Goal: Task Accomplishment & Management: Manage account settings

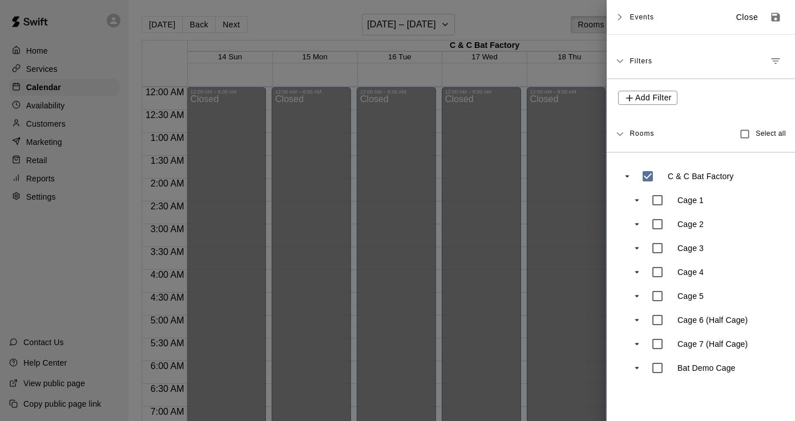
scroll to position [22, 0]
click at [288, 12] on div at bounding box center [397, 210] width 795 height 421
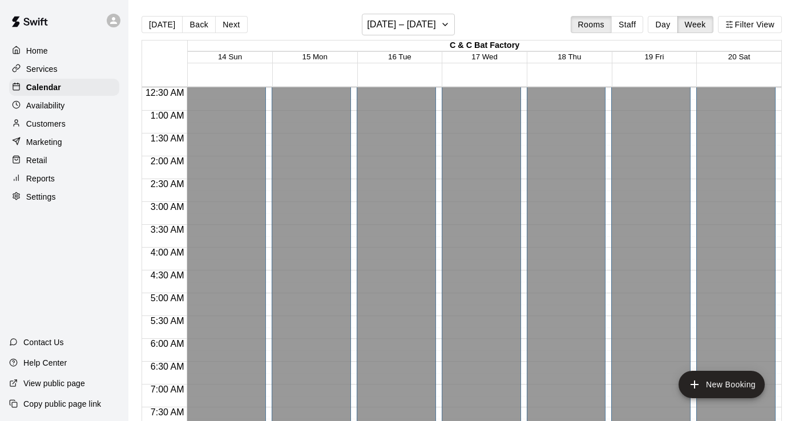
click at [39, 61] on div "Services" at bounding box center [64, 69] width 110 height 17
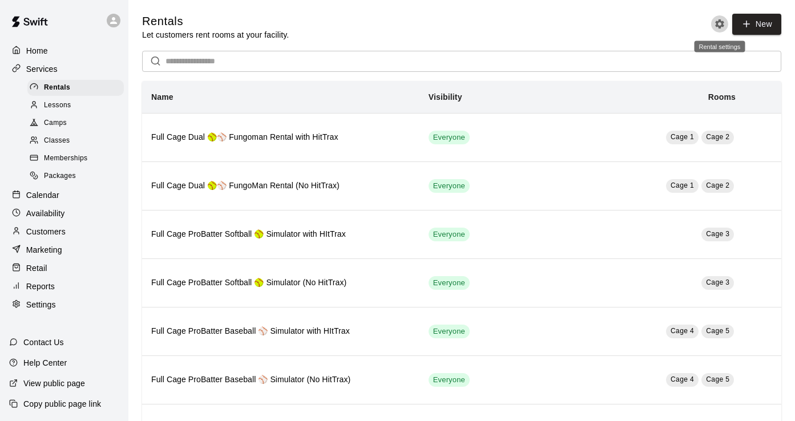
click at [720, 23] on icon "Rental settings" at bounding box center [719, 23] width 11 height 11
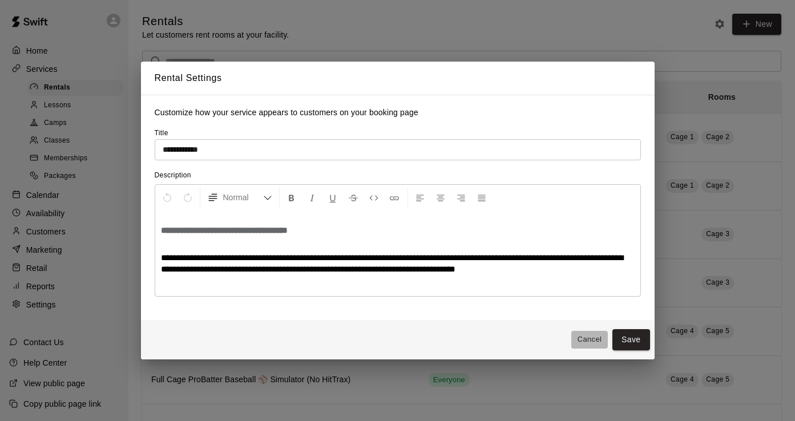
click at [581, 340] on button "Cancel" at bounding box center [589, 340] width 37 height 18
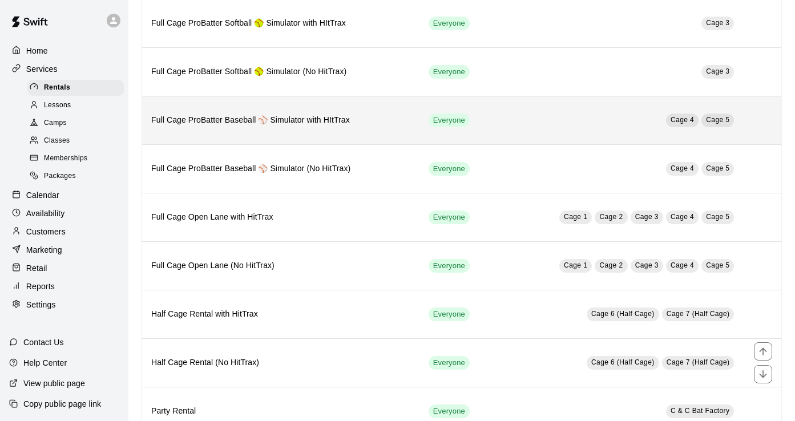
scroll to position [249, 0]
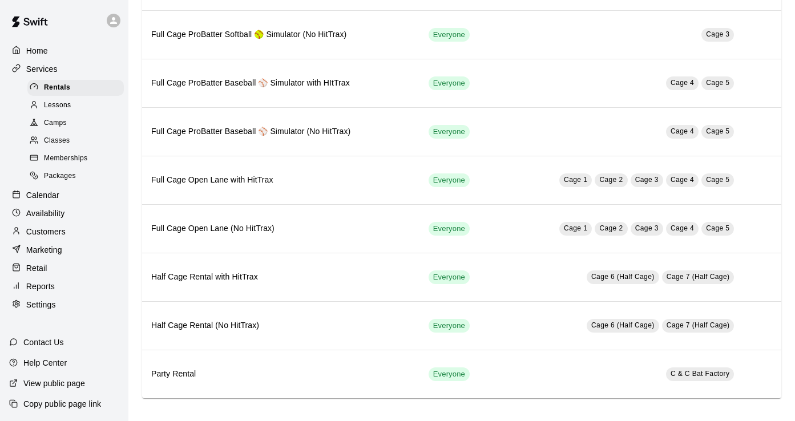
click at [49, 212] on p "Availability" at bounding box center [45, 213] width 39 height 11
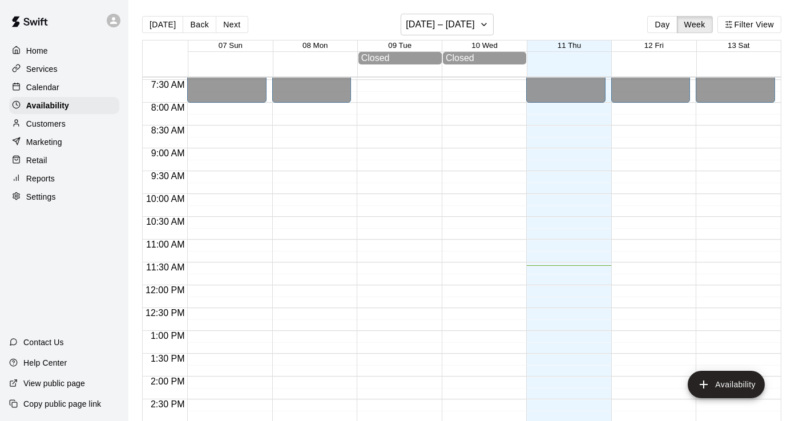
scroll to position [342, 0]
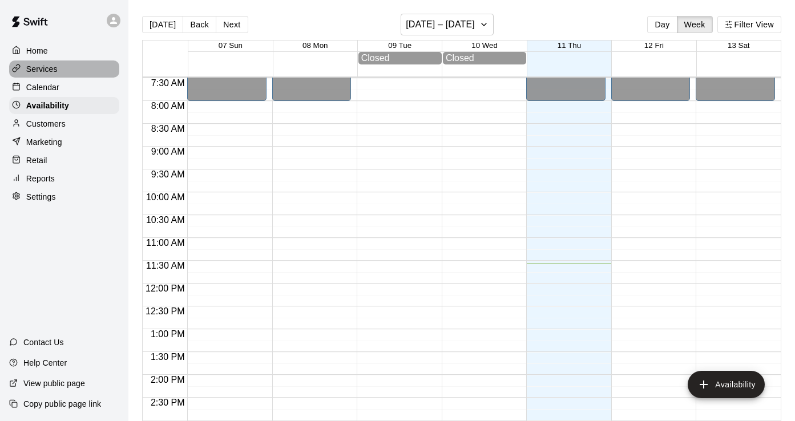
click at [49, 71] on p "Services" at bounding box center [41, 68] width 31 height 11
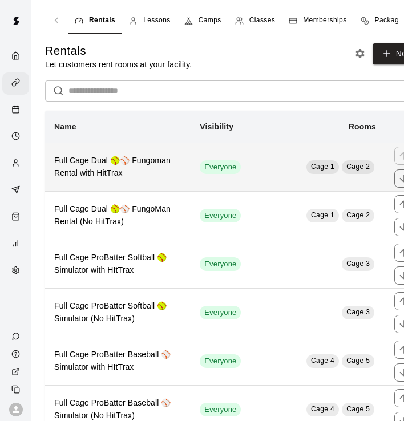
click at [156, 176] on h6 "Full Cage Dual 🥎⚾ Fungoman Rental with HitTrax" at bounding box center [117, 167] width 127 height 25
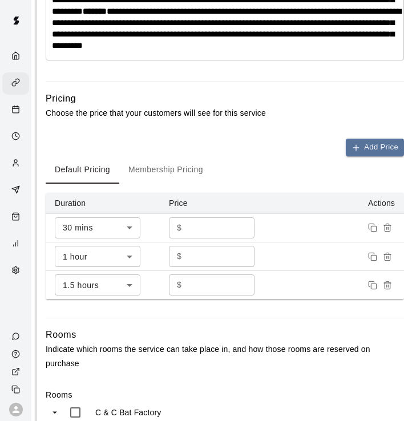
scroll to position [471, 9]
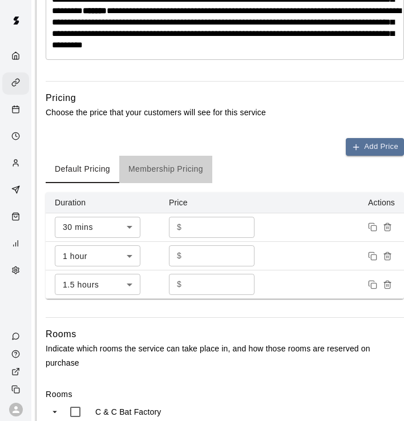
click at [168, 183] on button "Membership Pricing" at bounding box center [165, 169] width 93 height 27
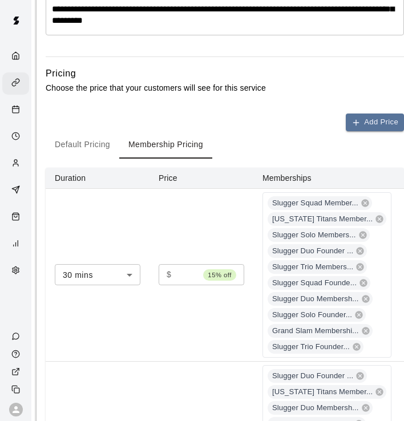
scroll to position [497, 9]
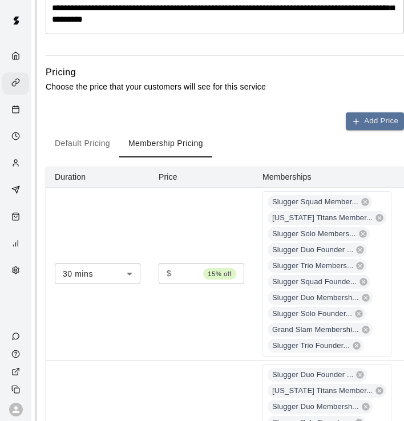
click at [186, 284] on input "*****" at bounding box center [187, 273] width 23 height 21
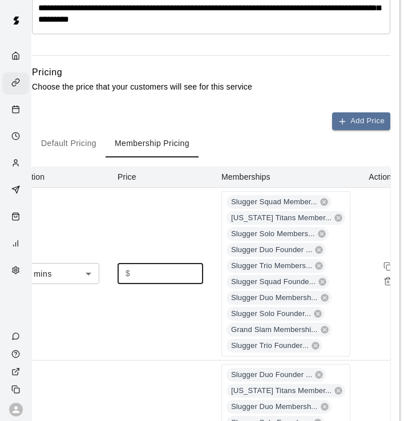
scroll to position [497, 25]
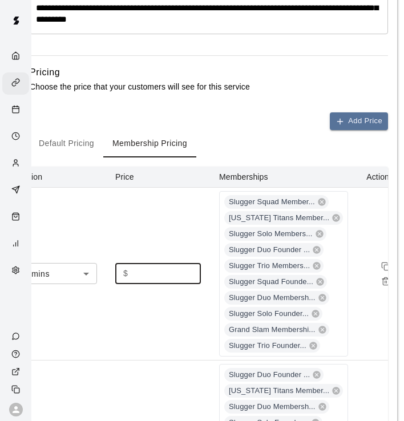
type input "*****"
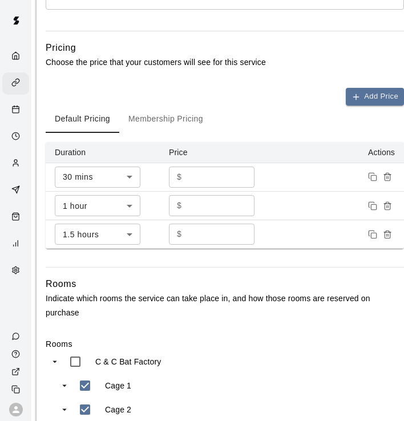
scroll to position [561, 9]
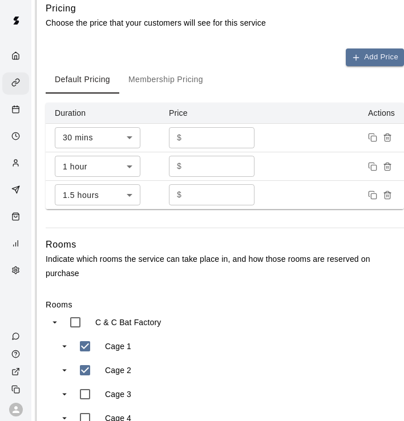
click at [166, 94] on button "Membership Pricing" at bounding box center [165, 79] width 93 height 27
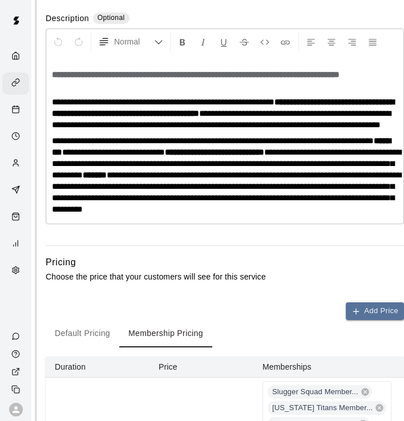
scroll to position [234, 9]
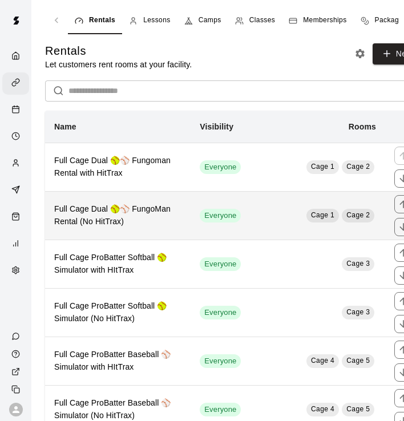
click at [175, 215] on h6 "Full Cage Dual 🥎⚾ FungoMan Rental (No HitTrax)" at bounding box center [117, 215] width 127 height 25
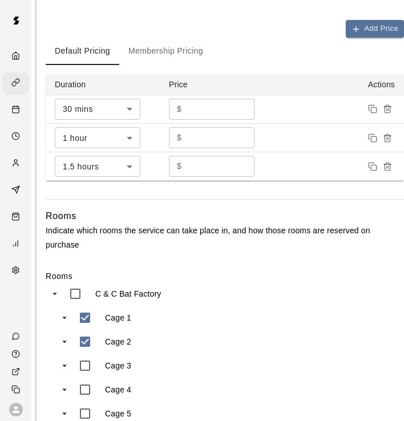
scroll to position [564, 9]
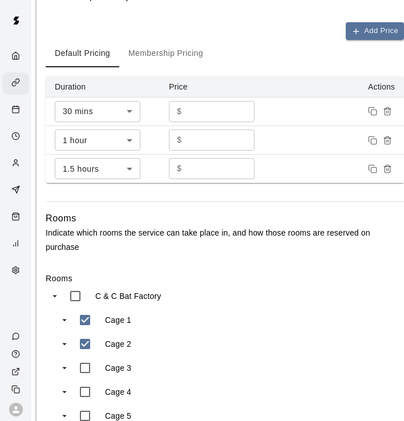
click at [165, 67] on button "Membership Pricing" at bounding box center [165, 53] width 93 height 27
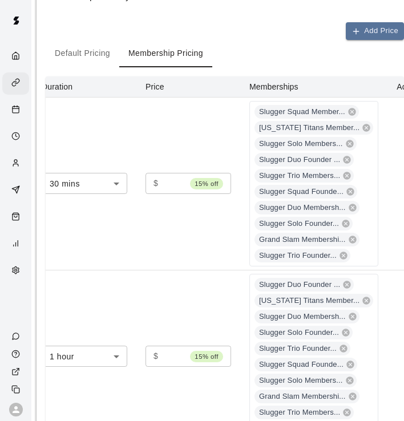
scroll to position [0, 22]
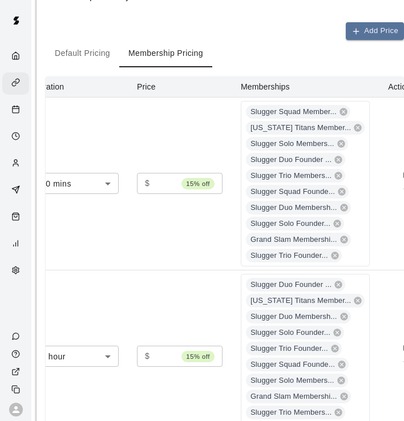
click at [166, 367] on input "*****" at bounding box center [165, 356] width 23 height 21
type input "*****"
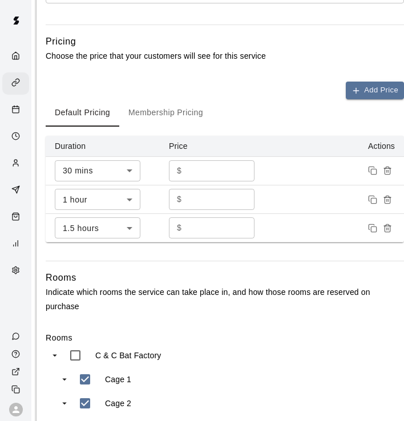
scroll to position [510, 9]
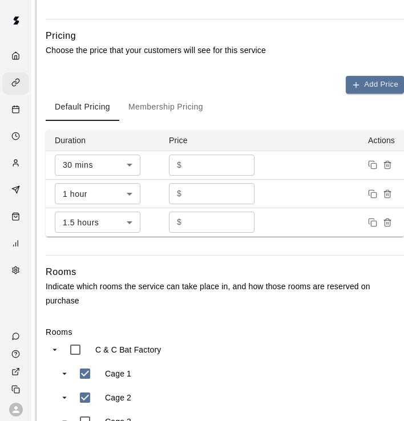
click at [146, 121] on button "Membership Pricing" at bounding box center [165, 107] width 93 height 27
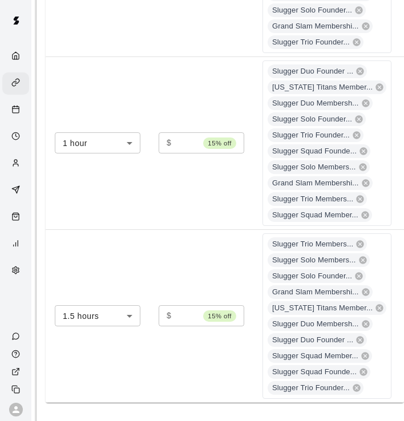
scroll to position [779, 9]
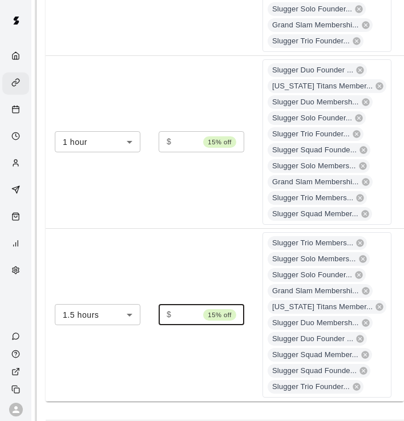
click at [184, 325] on input "*****" at bounding box center [187, 314] width 23 height 21
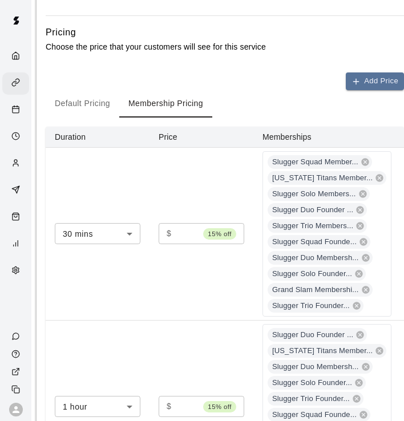
scroll to position [412, 9]
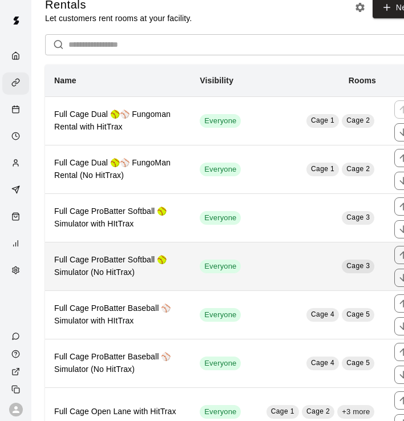
scroll to position [47, 0]
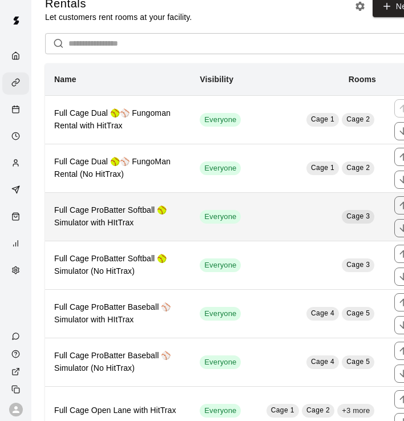
click at [170, 220] on h6 "Full Cage ProBatter Softball 🥎 Simulator with HItTrax" at bounding box center [117, 216] width 127 height 25
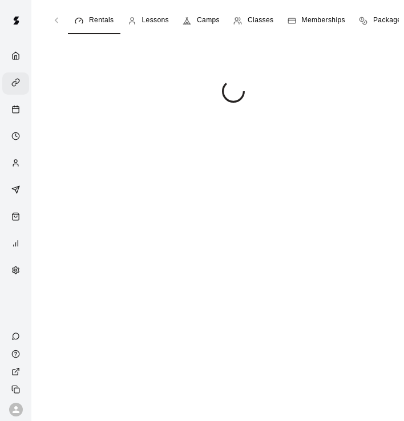
scroll to position [219, 9]
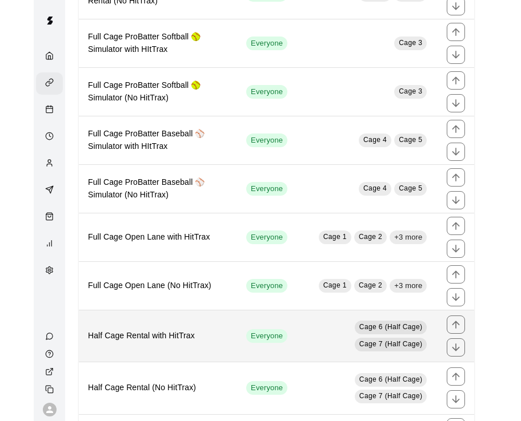
scroll to position [222, 0]
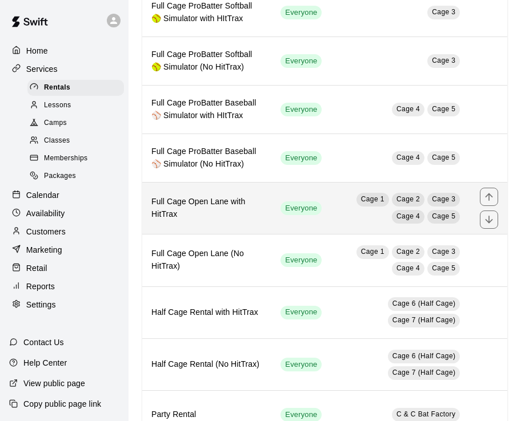
click at [233, 232] on th "Full Cage Open Lane with HitTrax" at bounding box center [206, 208] width 129 height 52
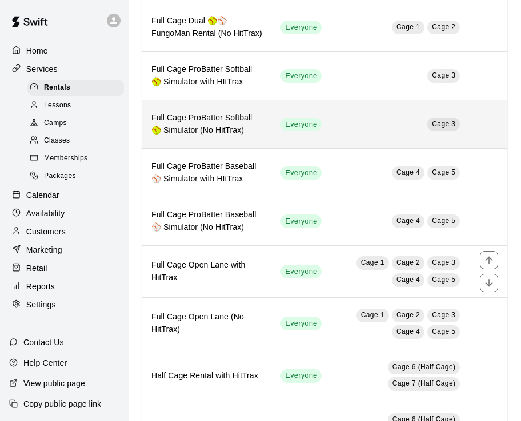
scroll to position [161, 0]
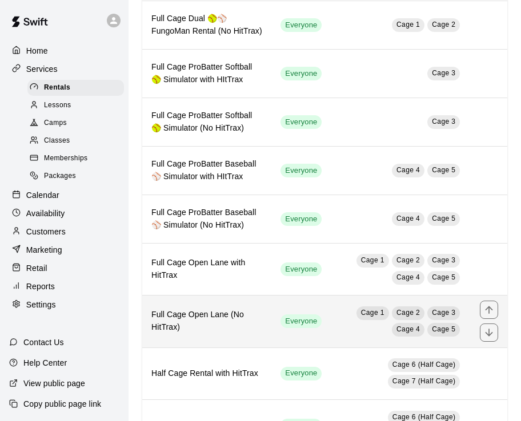
click at [216, 333] on h6 "Full Cage Open Lane (No HitTrax)" at bounding box center [206, 321] width 111 height 25
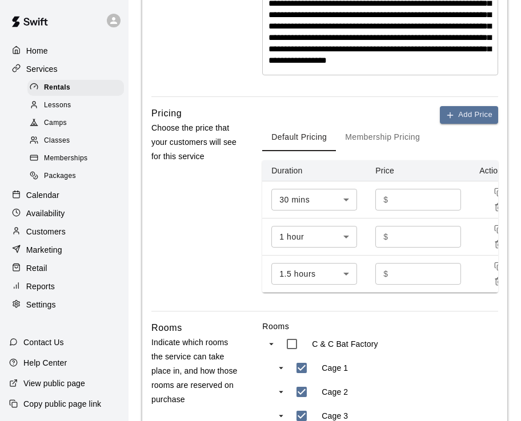
scroll to position [463, 0]
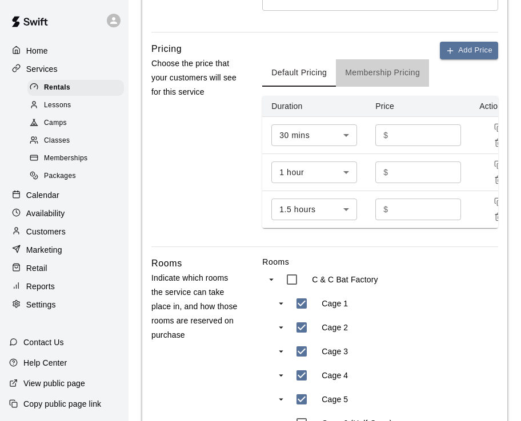
click at [365, 83] on button "Membership Pricing" at bounding box center [382, 72] width 93 height 27
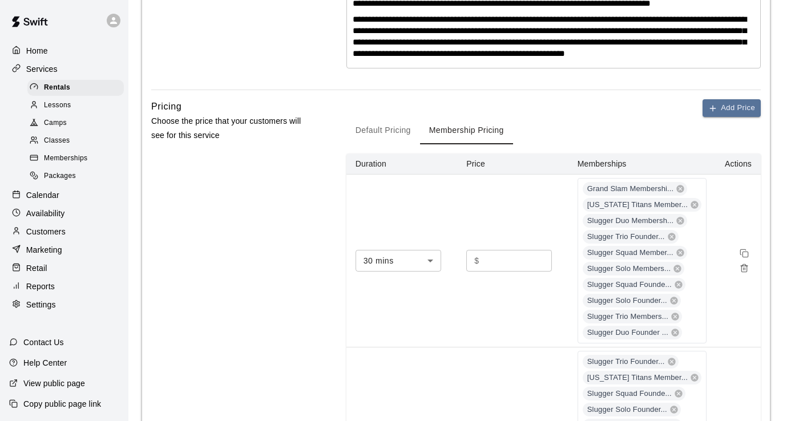
scroll to position [326, 0]
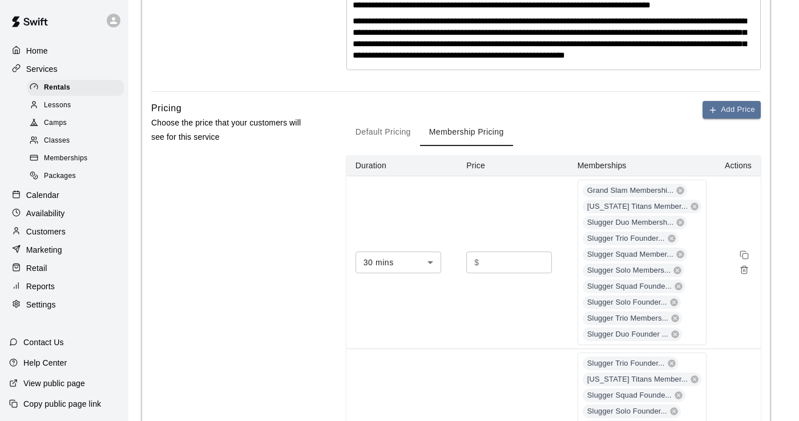
click at [396, 138] on button "Default Pricing" at bounding box center [384, 132] width 74 height 27
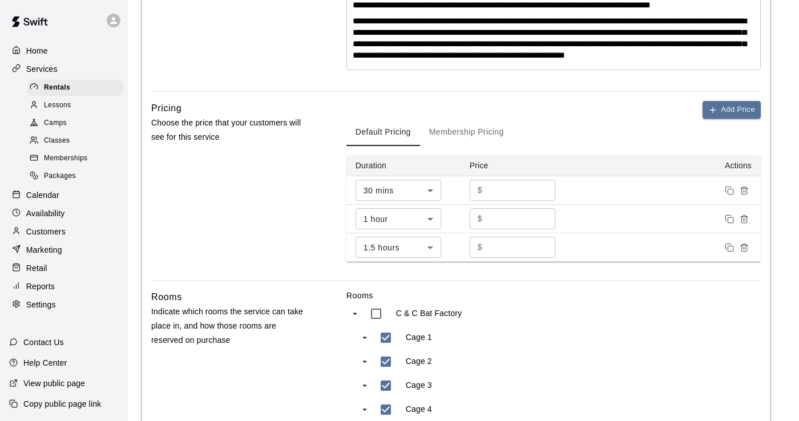
click at [404, 142] on button "Membership Pricing" at bounding box center [466, 132] width 93 height 27
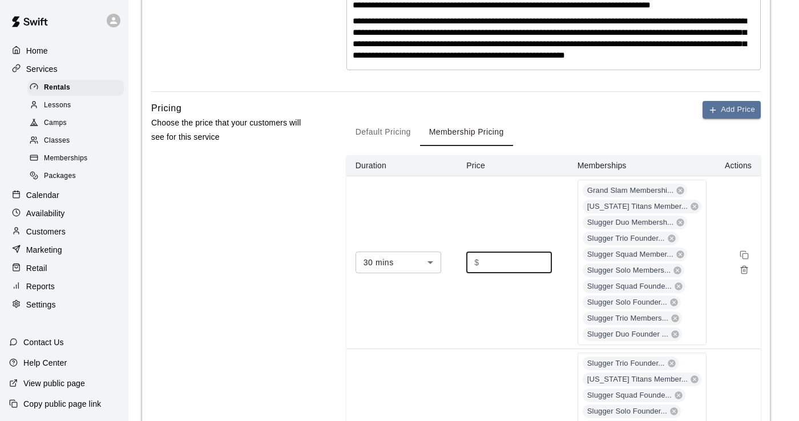
click at [404, 273] on input "****" at bounding box center [518, 262] width 69 height 21
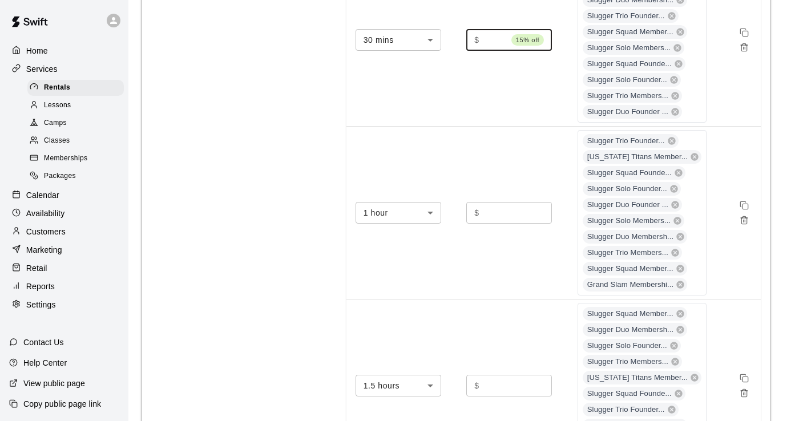
scroll to position [439, 0]
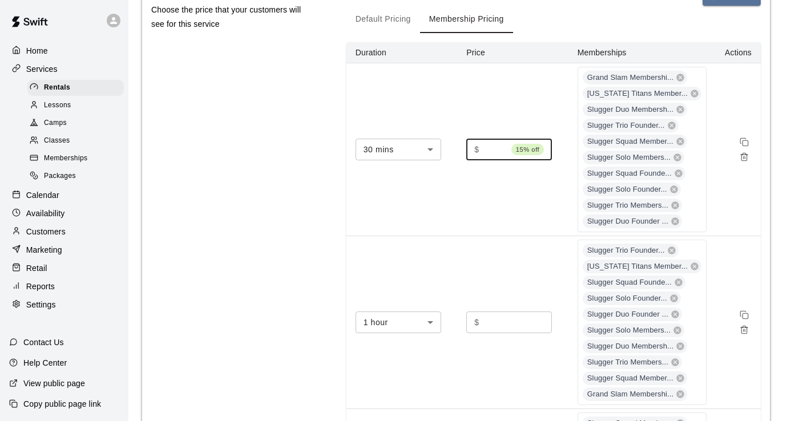
type input "**"
click at [401, 33] on button "Default Pricing" at bounding box center [384, 19] width 74 height 27
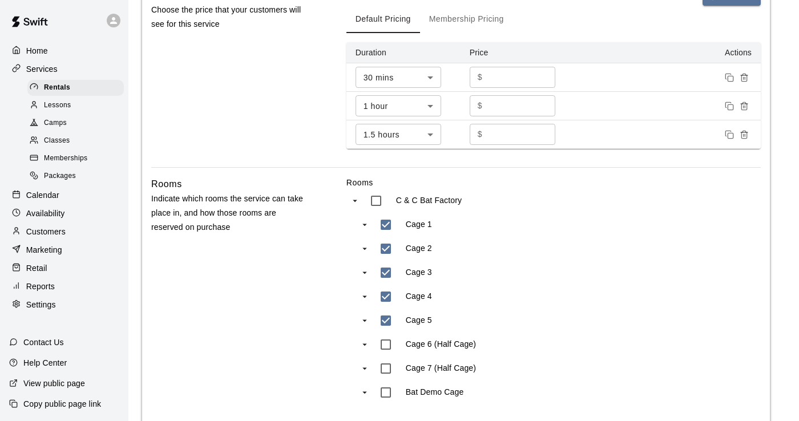
click at [404, 29] on button "Membership Pricing" at bounding box center [466, 19] width 93 height 27
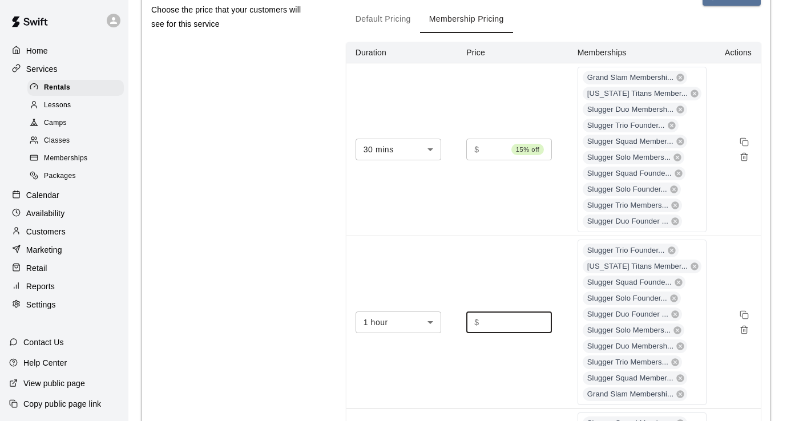
click at [404, 331] on input "*****" at bounding box center [518, 322] width 69 height 21
type input "*****"
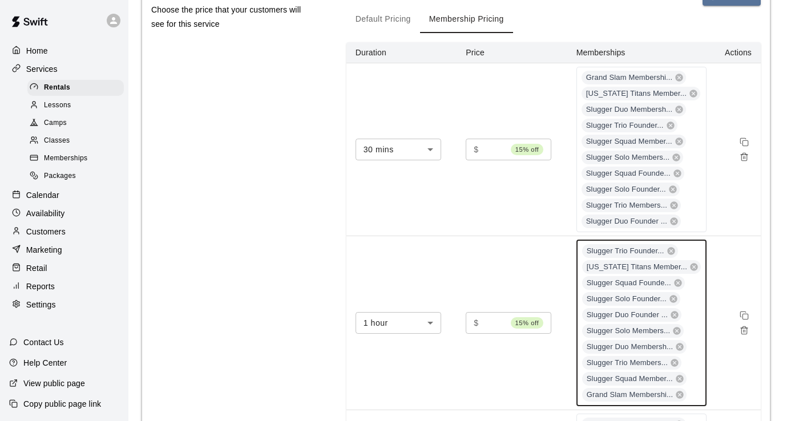
scroll to position [0, 0]
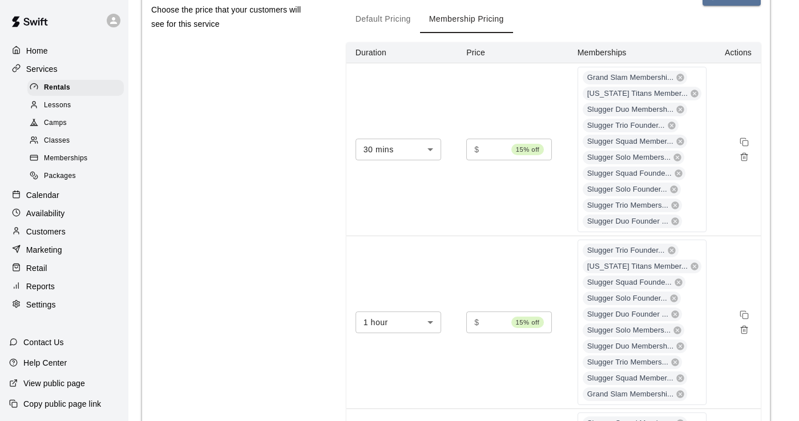
click at [392, 26] on button "Default Pricing" at bounding box center [384, 19] width 74 height 27
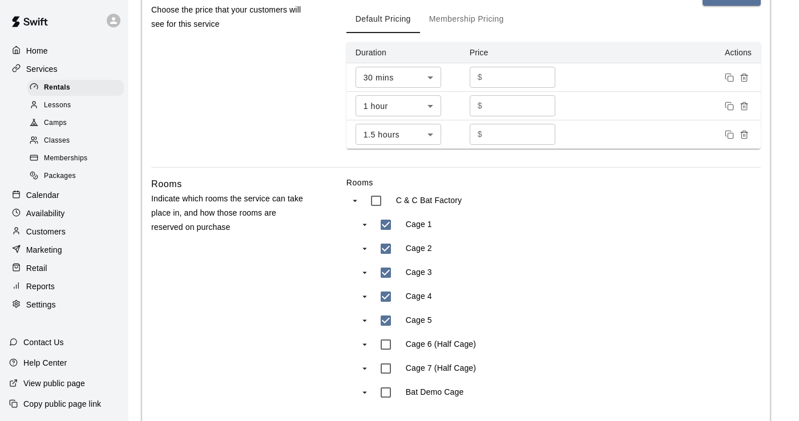
click at [404, 31] on button "Membership Pricing" at bounding box center [466, 19] width 93 height 27
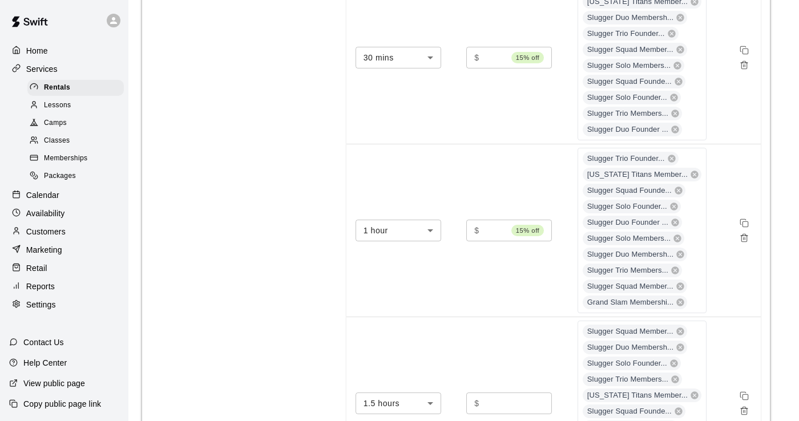
scroll to position [577, 0]
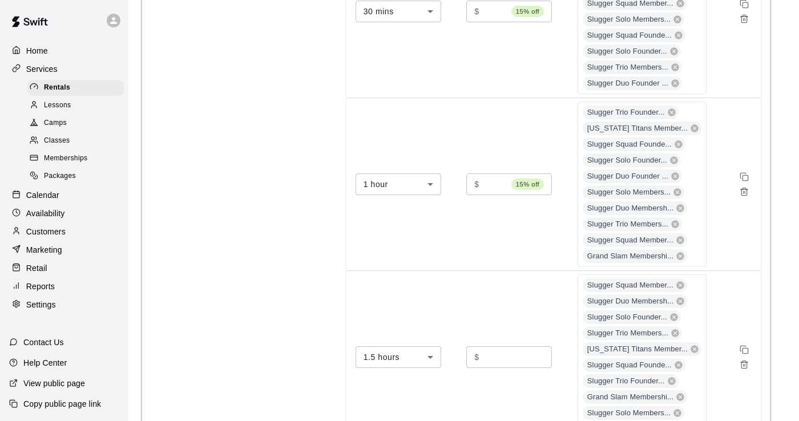
click at [404, 367] on input "*****" at bounding box center [518, 357] width 69 height 21
type input "*****"
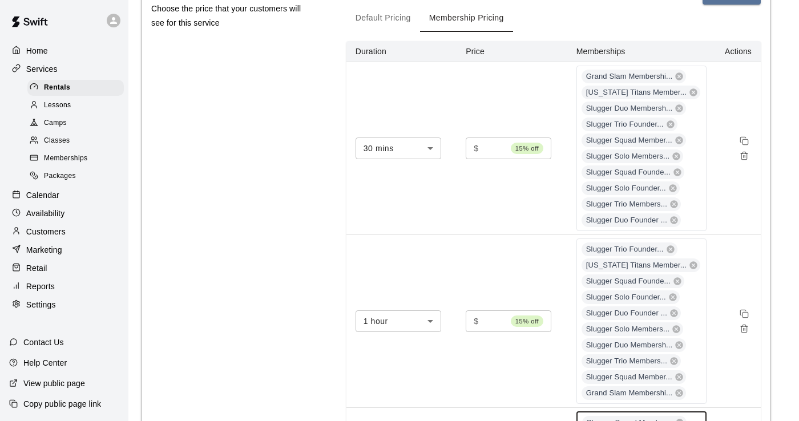
scroll to position [440, 0]
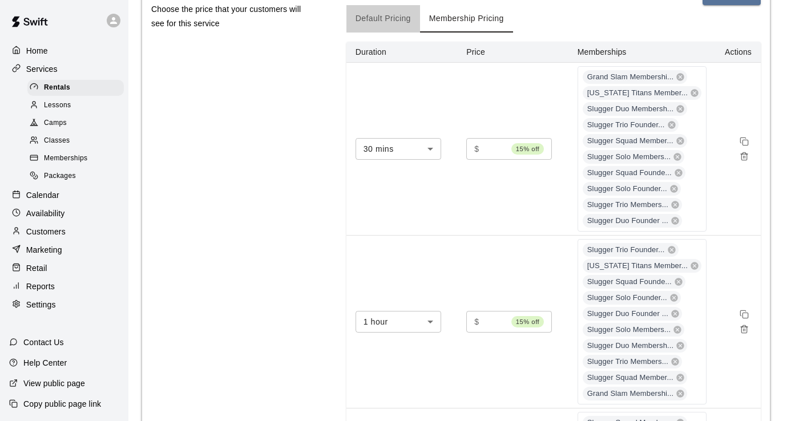
click at [388, 33] on button "Default Pricing" at bounding box center [384, 18] width 74 height 27
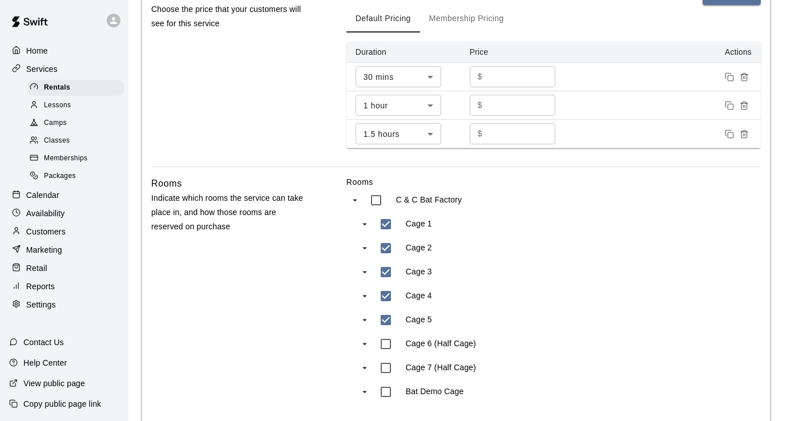
click at [404, 33] on button "Membership Pricing" at bounding box center [466, 18] width 93 height 27
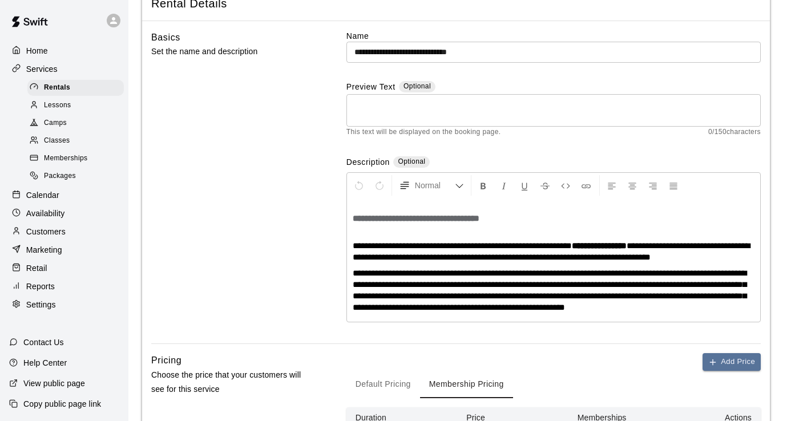
scroll to position [0, 0]
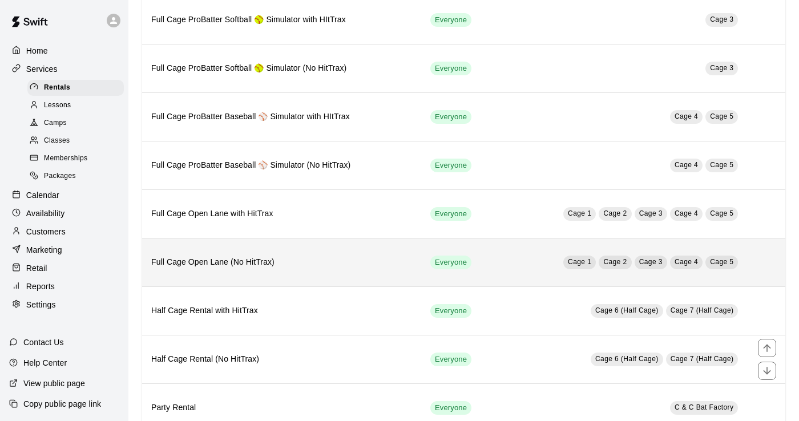
scroll to position [214, 0]
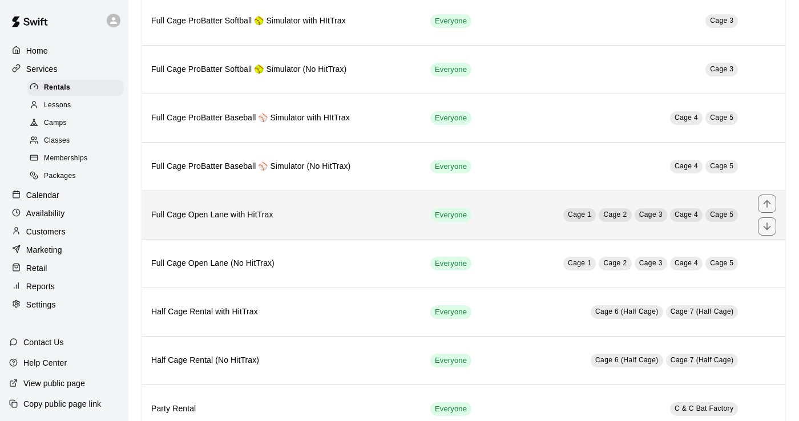
click at [300, 224] on th "Full Cage Open Lane with HitTrax" at bounding box center [281, 215] width 279 height 49
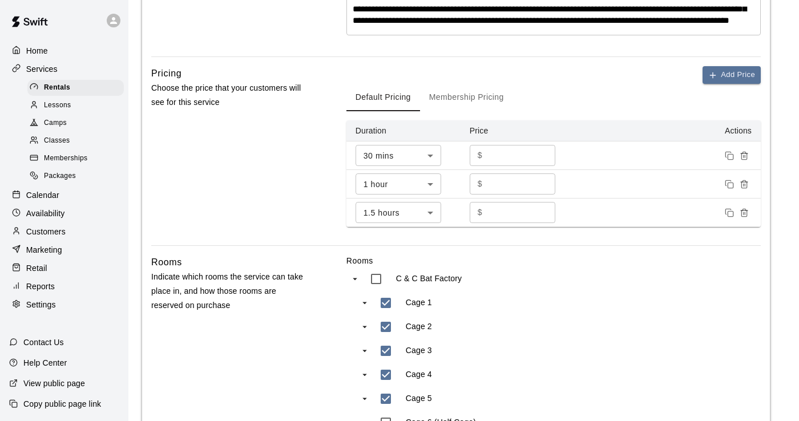
scroll to position [438, 0]
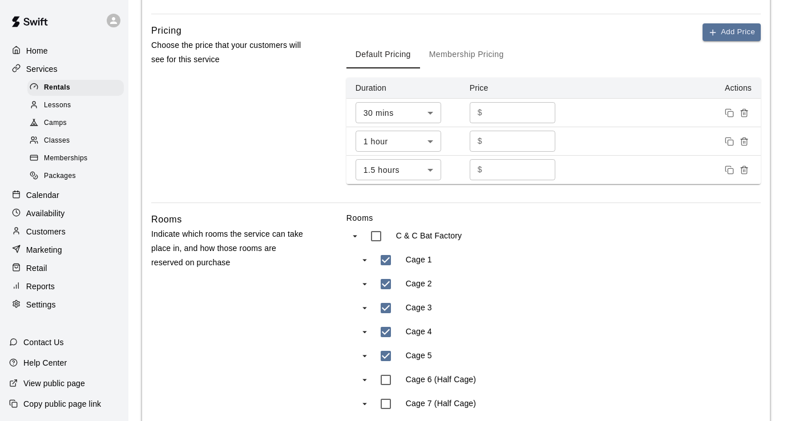
click at [404, 62] on button "Membership Pricing" at bounding box center [466, 54] width 93 height 27
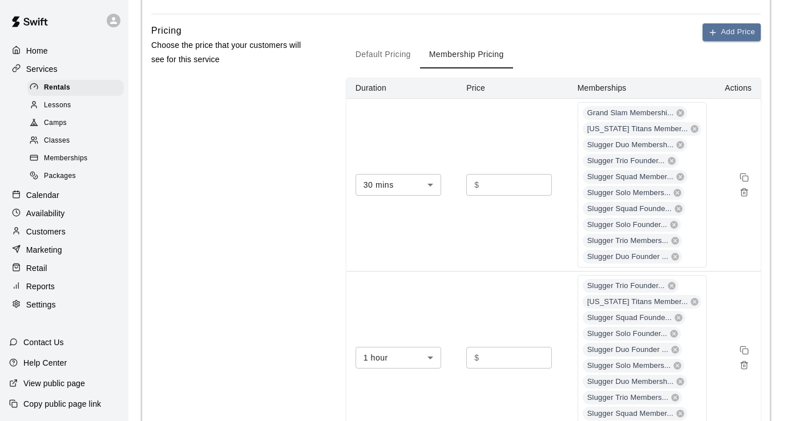
click at [385, 69] on button "Default Pricing" at bounding box center [384, 54] width 74 height 27
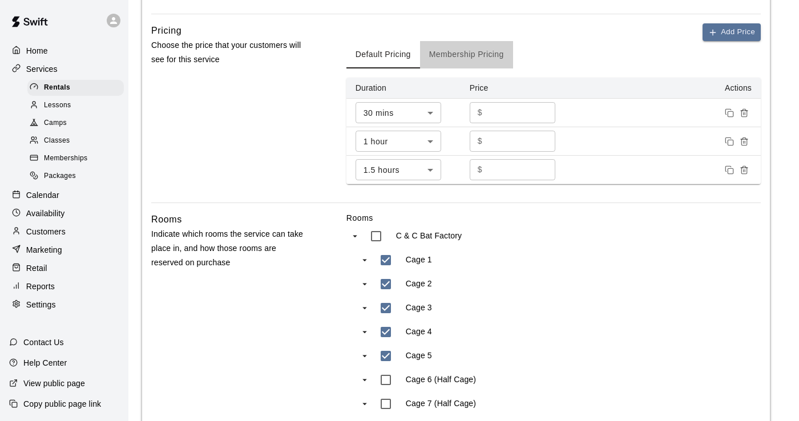
click at [404, 65] on button "Membership Pricing" at bounding box center [466, 54] width 93 height 27
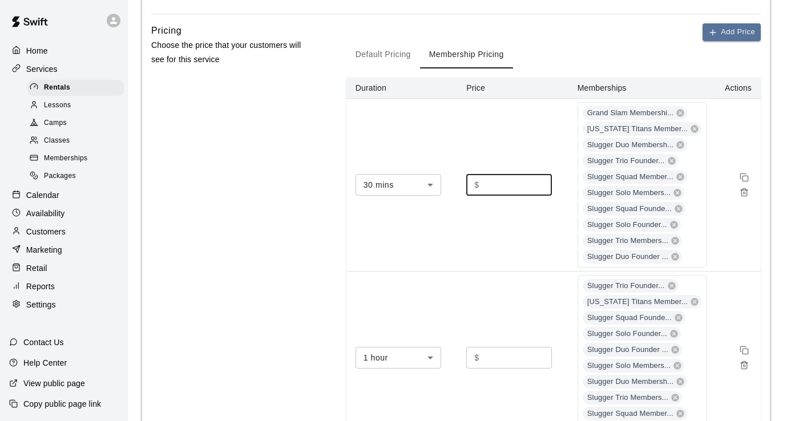
click at [404, 194] on input "****" at bounding box center [518, 184] width 69 height 21
type input "****"
click at [404, 291] on td "$ ***** ​" at bounding box center [512, 358] width 111 height 173
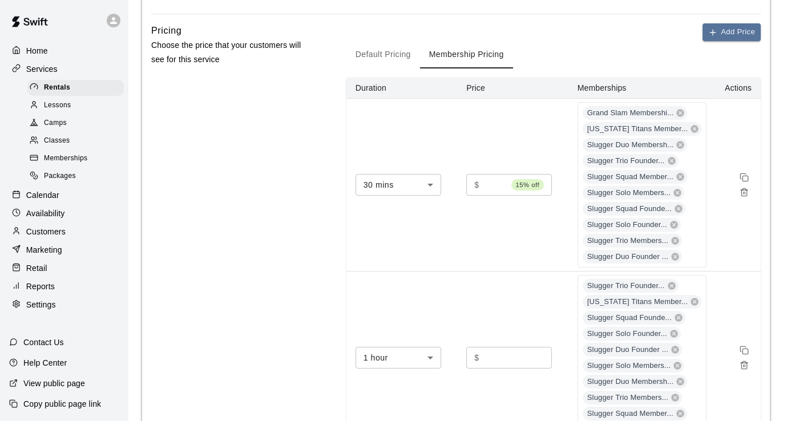
click at [404, 368] on input "*****" at bounding box center [518, 357] width 69 height 21
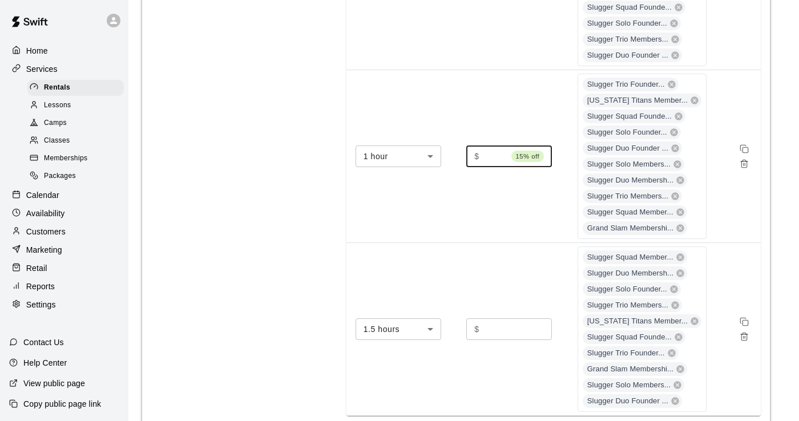
scroll to position [644, 0]
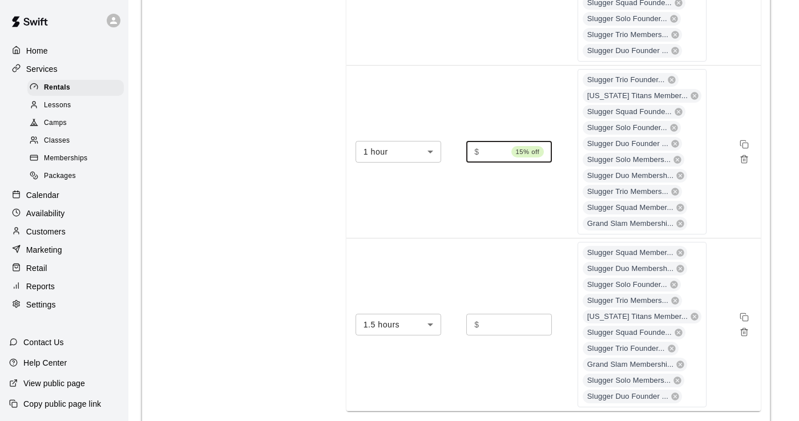
type input "*****"
click at [404, 335] on input "******" at bounding box center [518, 324] width 69 height 21
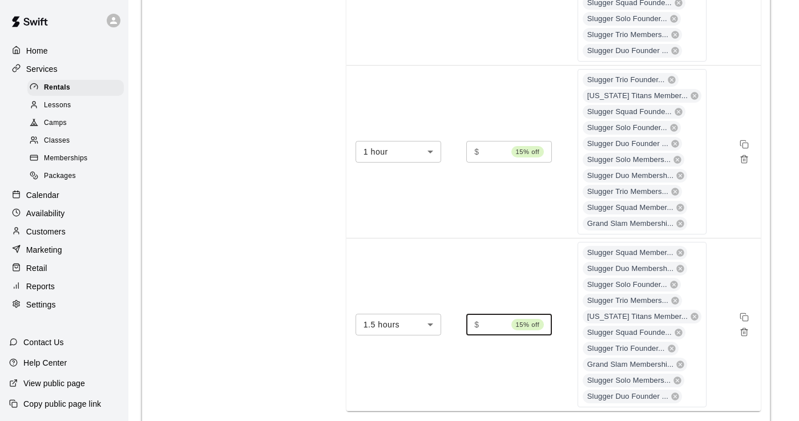
scroll to position [0, 7]
type input "*****"
click at [404, 385] on td "$ ***** 15% off ​" at bounding box center [512, 325] width 111 height 173
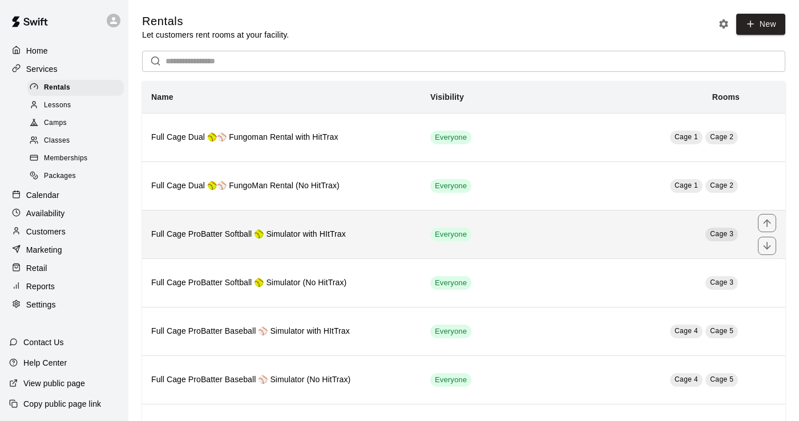
click at [305, 231] on h6 "Full Cage ProBatter Softball 🥎 Simulator with HItTrax" at bounding box center [281, 234] width 261 height 13
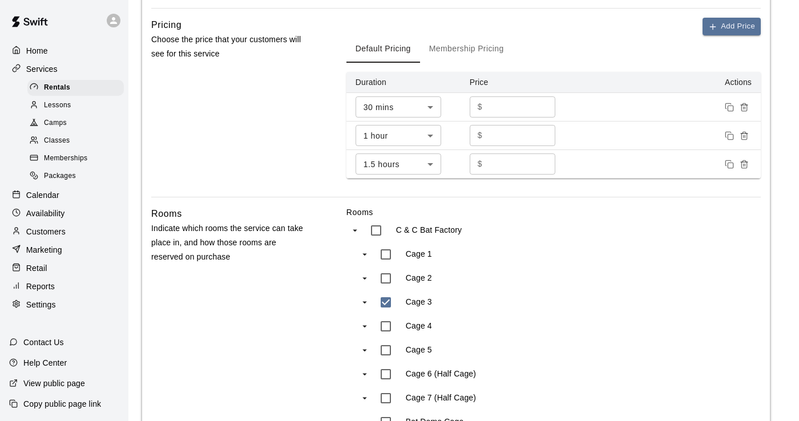
scroll to position [492, 0]
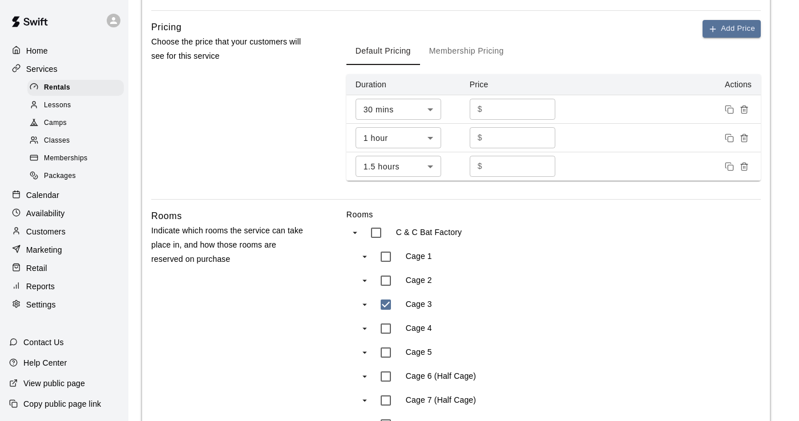
click at [404, 65] on button "Membership Pricing" at bounding box center [466, 51] width 93 height 27
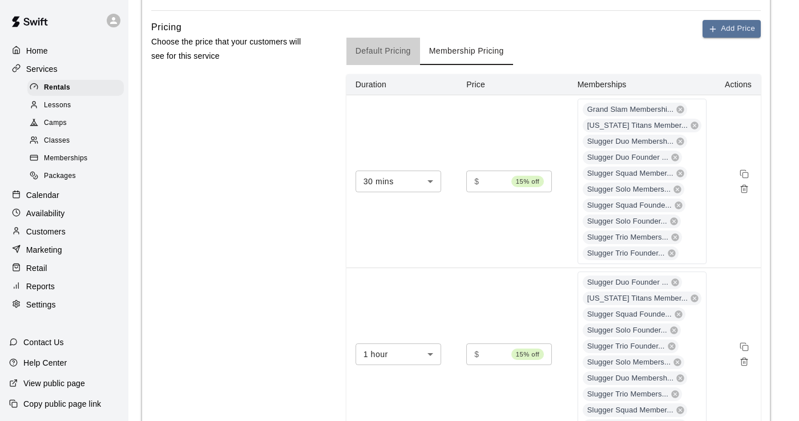
click at [389, 65] on button "Default Pricing" at bounding box center [384, 51] width 74 height 27
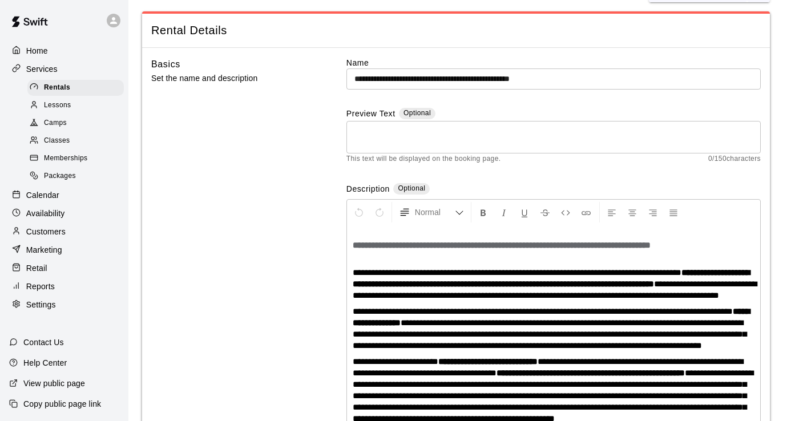
scroll to position [0, 0]
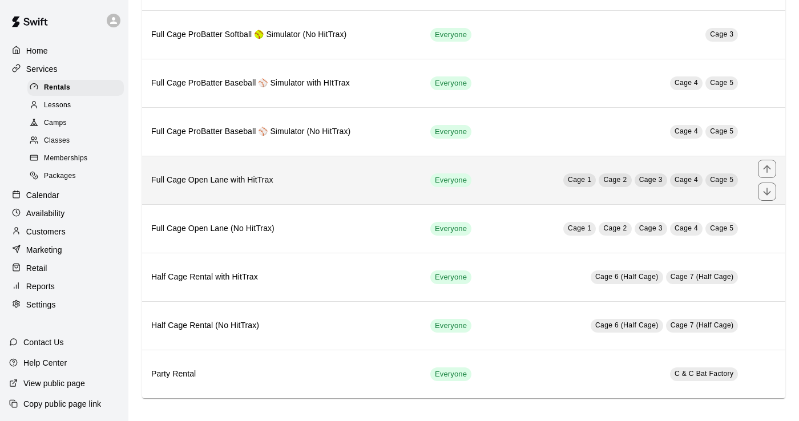
click at [339, 186] on h6 "Full Cage Open Lane with HitTrax" at bounding box center [281, 180] width 261 height 13
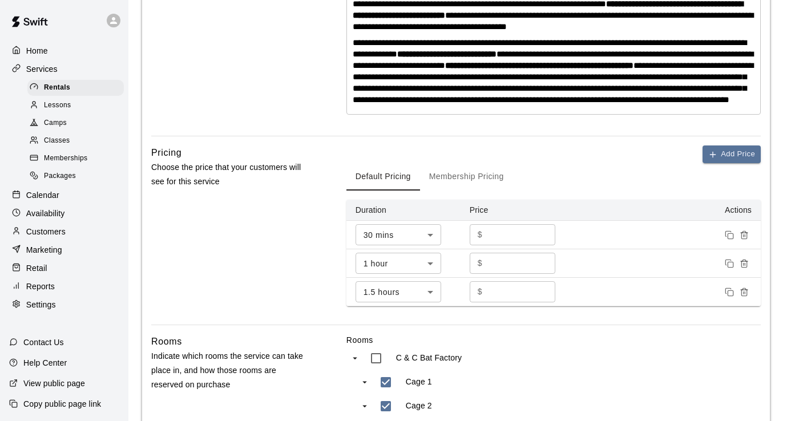
scroll to position [320, 0]
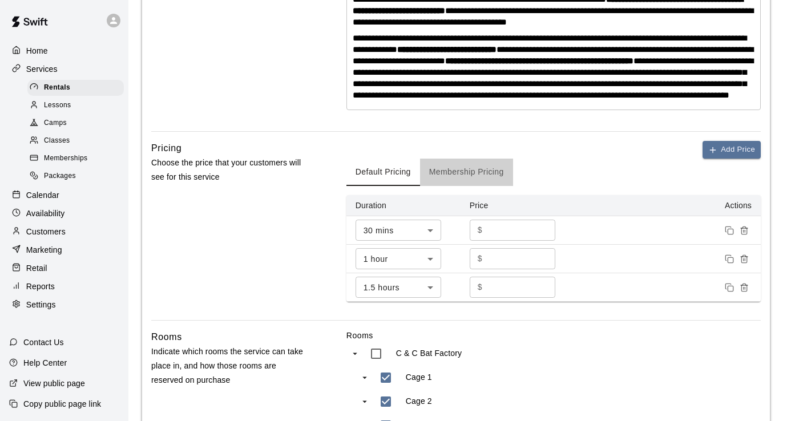
click at [404, 180] on button "Membership Pricing" at bounding box center [466, 172] width 93 height 27
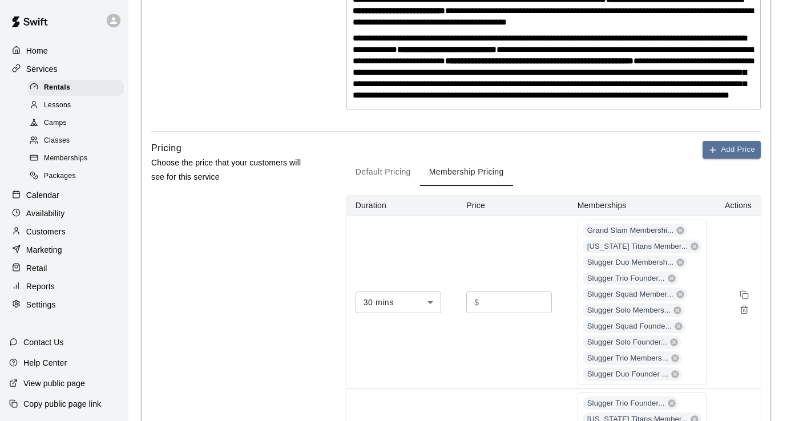
click at [393, 184] on button "Default Pricing" at bounding box center [384, 172] width 74 height 27
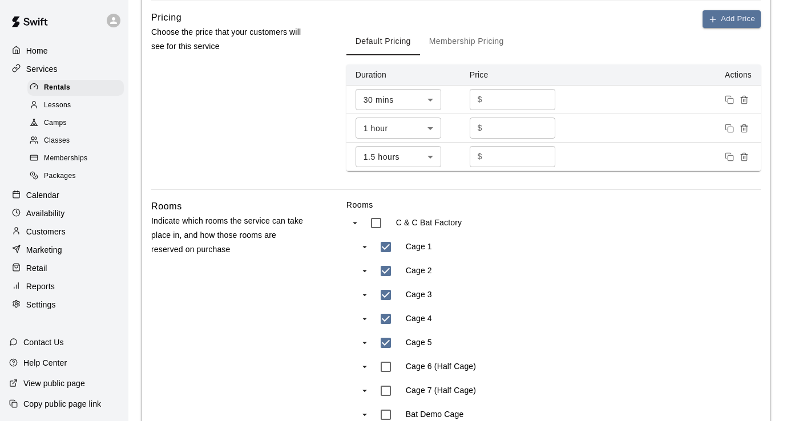
scroll to position [397, 0]
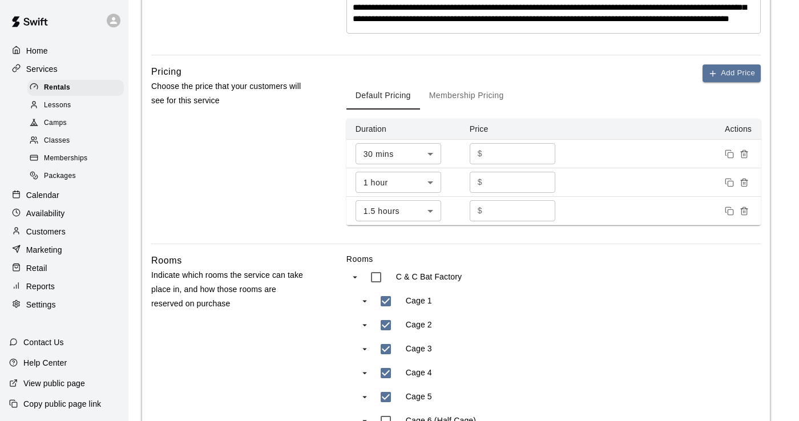
click at [404, 110] on button "Membership Pricing" at bounding box center [466, 95] width 93 height 27
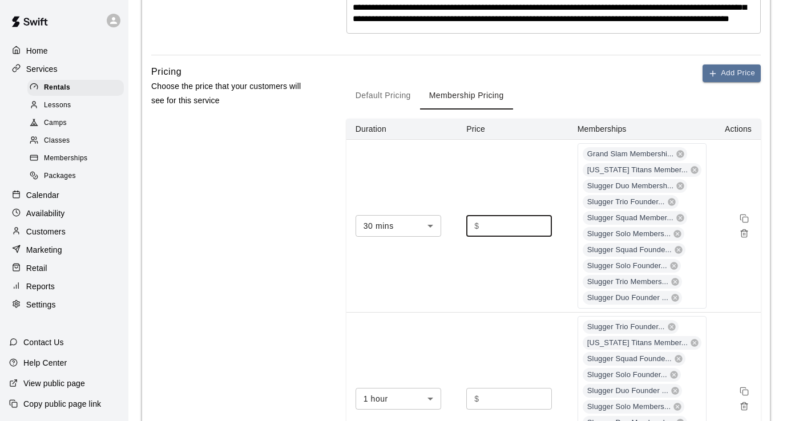
click at [404, 236] on input "****" at bounding box center [518, 225] width 69 height 21
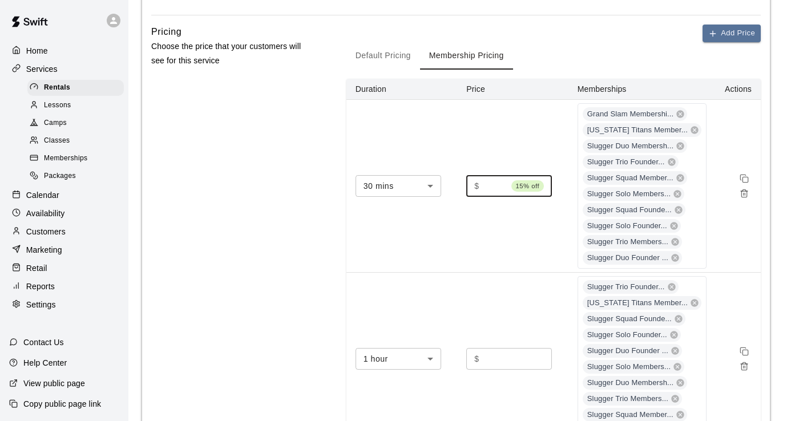
scroll to position [437, 0]
type input "*****"
click at [404, 368] on input "*****" at bounding box center [518, 358] width 69 height 21
type input "*****"
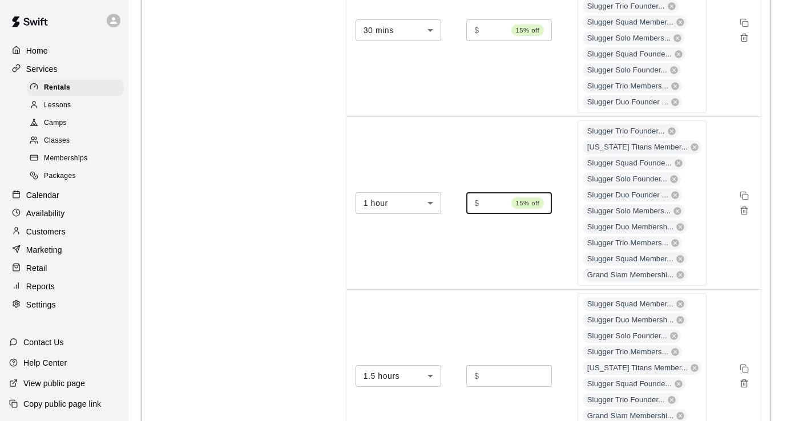
scroll to position [596, 0]
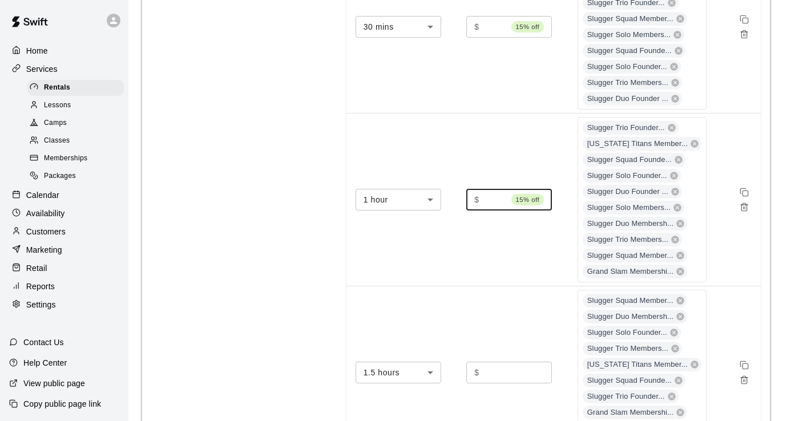
click at [404, 383] on input "******" at bounding box center [518, 372] width 69 height 21
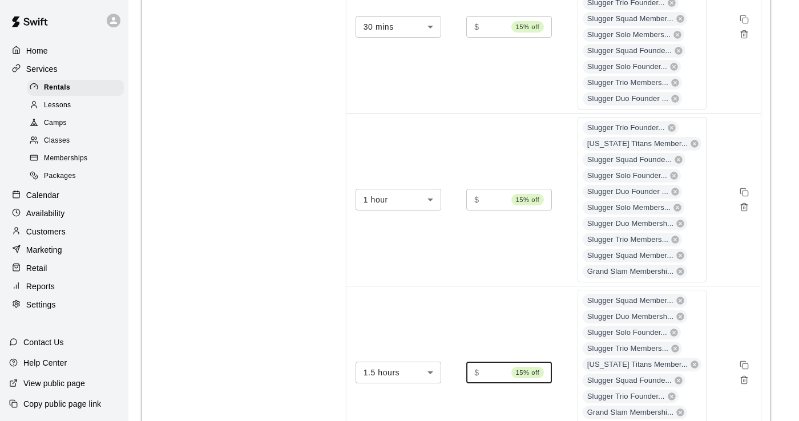
scroll to position [0, 7]
type input "*****"
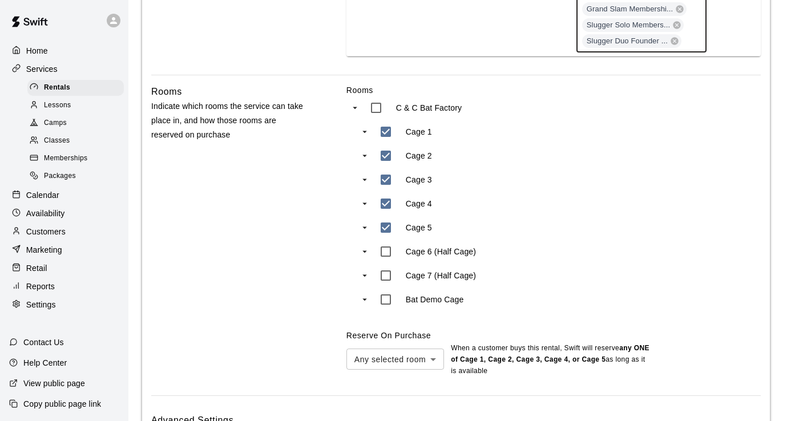
scroll to position [1104, 0]
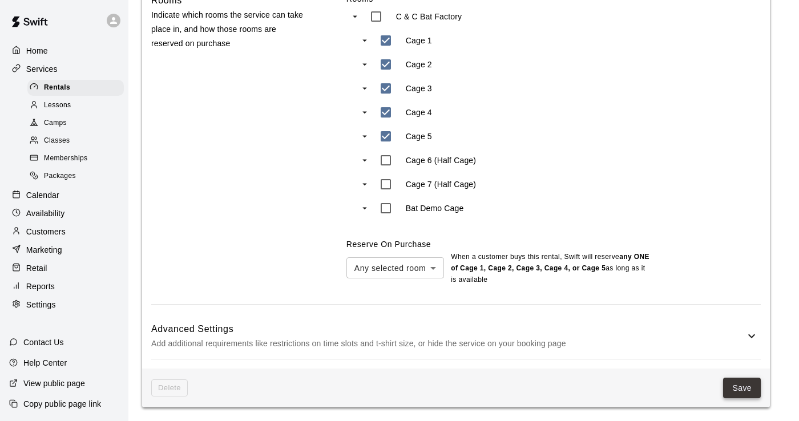
click at [404, 392] on button "Save" at bounding box center [742, 388] width 38 height 21
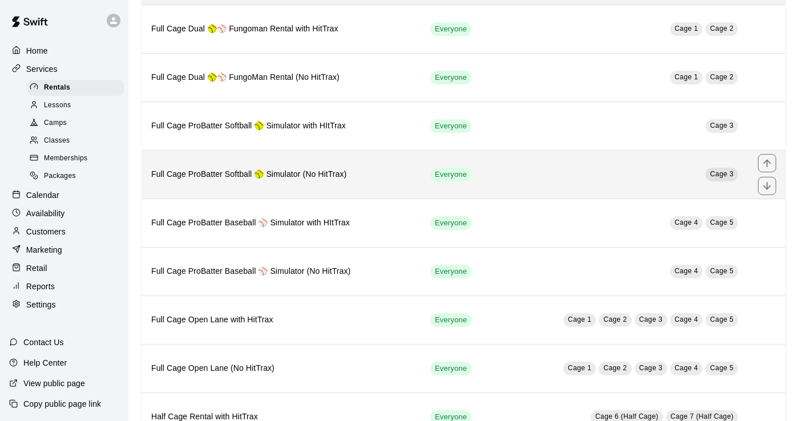
scroll to position [248, 0]
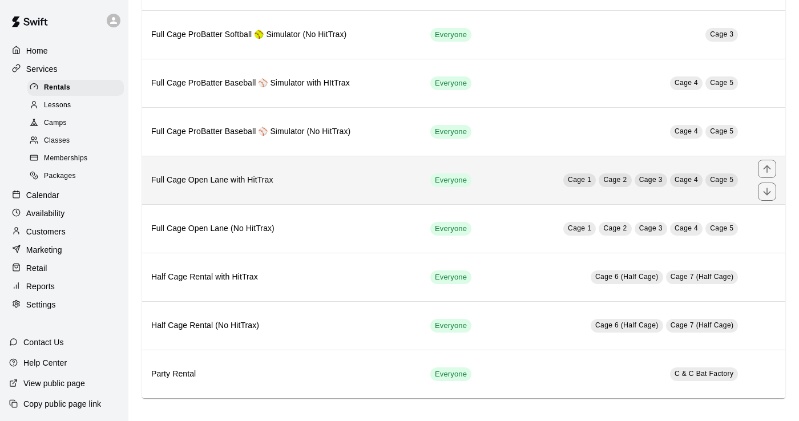
click at [356, 187] on h6 "Full Cage Open Lane with HitTrax" at bounding box center [281, 180] width 261 height 13
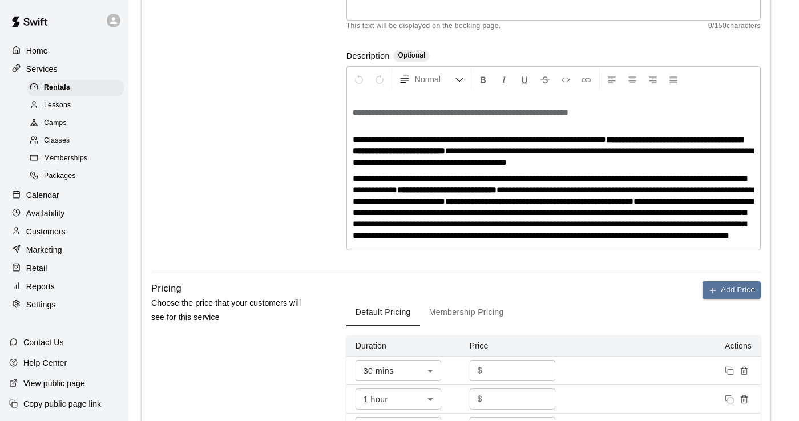
scroll to position [216, 0]
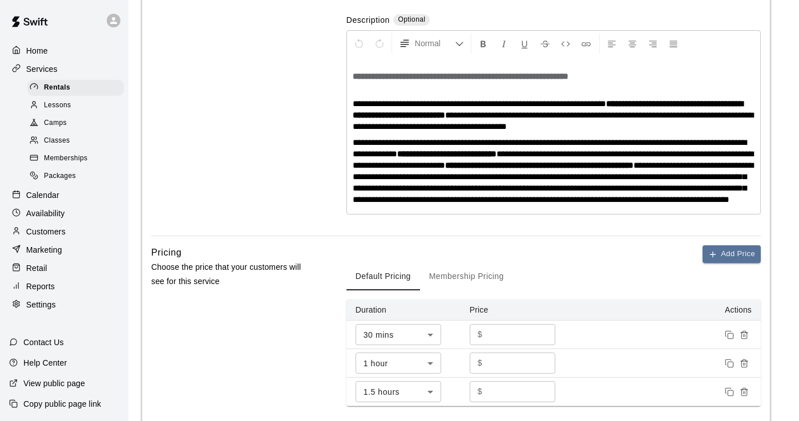
click at [404, 291] on button "Membership Pricing" at bounding box center [466, 276] width 93 height 27
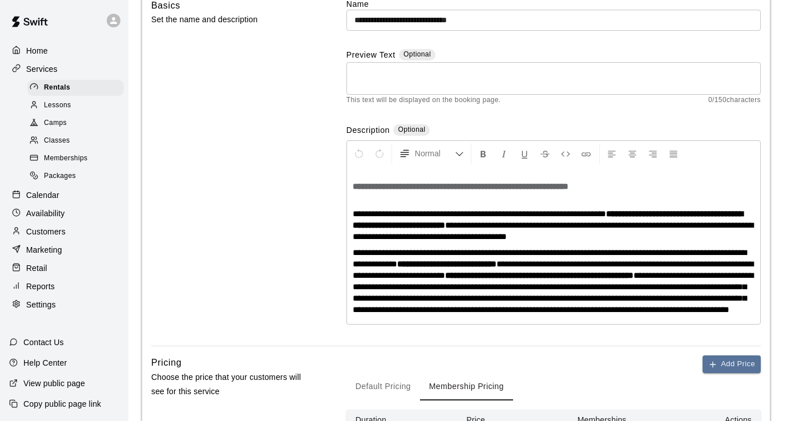
scroll to position [0, 0]
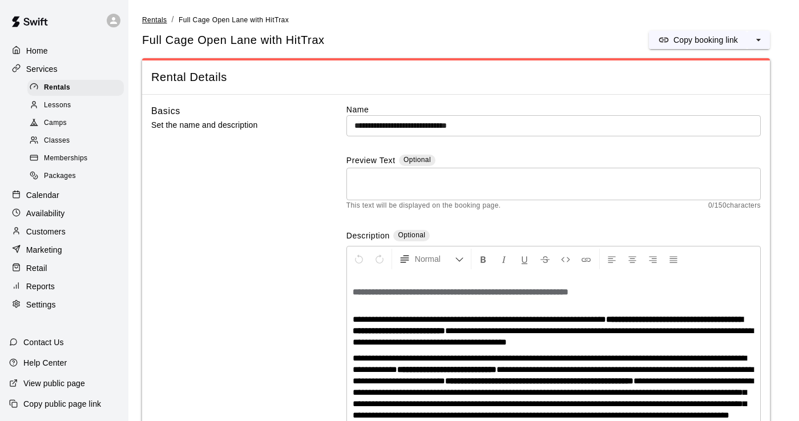
click at [156, 18] on span "Rentals" at bounding box center [154, 20] width 25 height 8
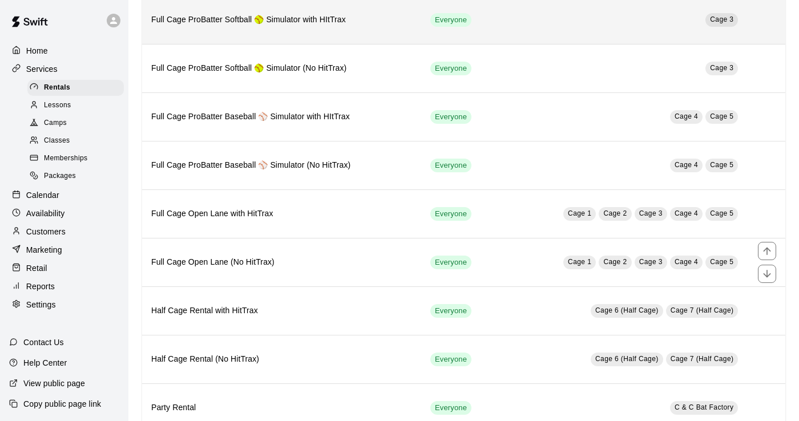
scroll to position [249, 0]
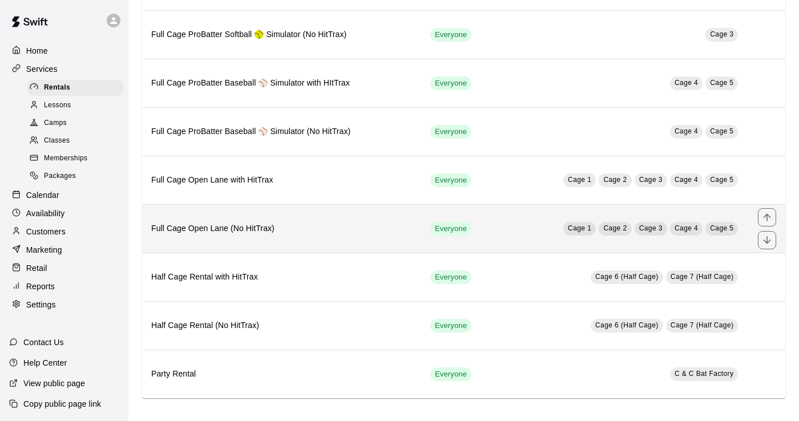
click at [276, 225] on h6 "Full Cage Open Lane (No HitTrax)" at bounding box center [281, 229] width 261 height 13
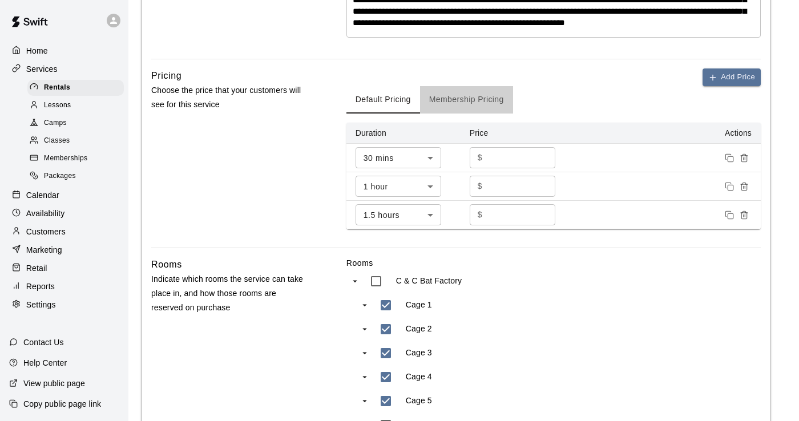
click at [404, 110] on button "Membership Pricing" at bounding box center [466, 99] width 93 height 27
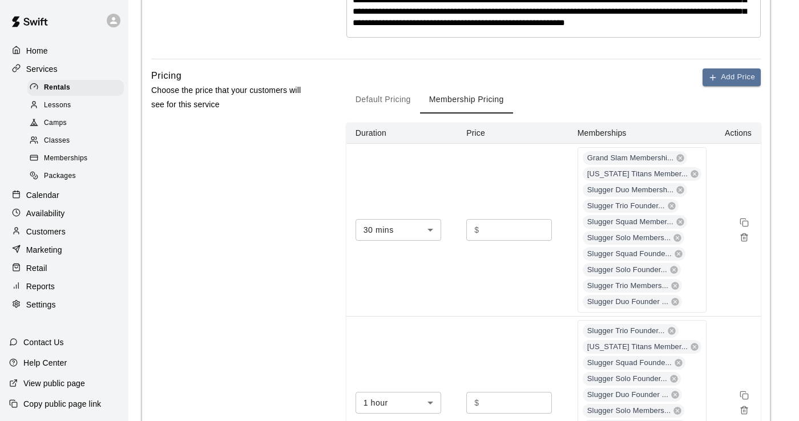
click at [404, 240] on input "****" at bounding box center [518, 229] width 69 height 21
click at [404, 240] on div "$ **** ​" at bounding box center [509, 229] width 86 height 21
type input "**"
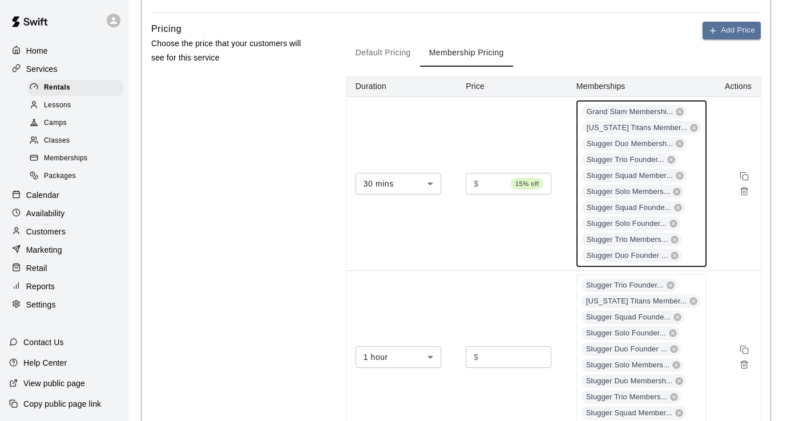
scroll to position [437, 0]
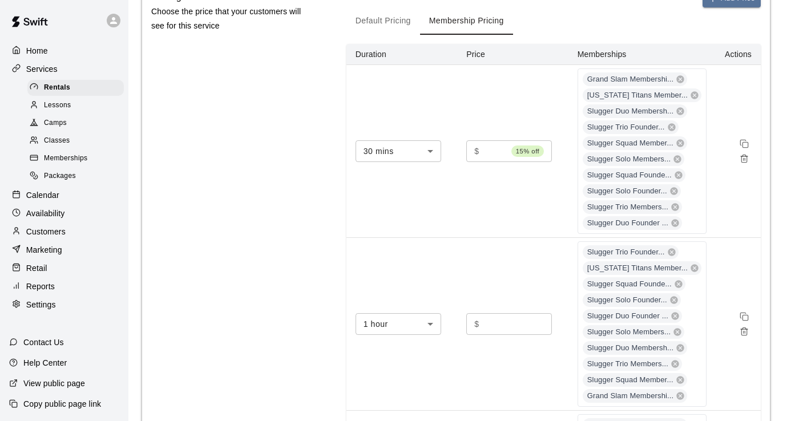
click at [404, 335] on input "*****" at bounding box center [518, 323] width 69 height 21
type input "*****"
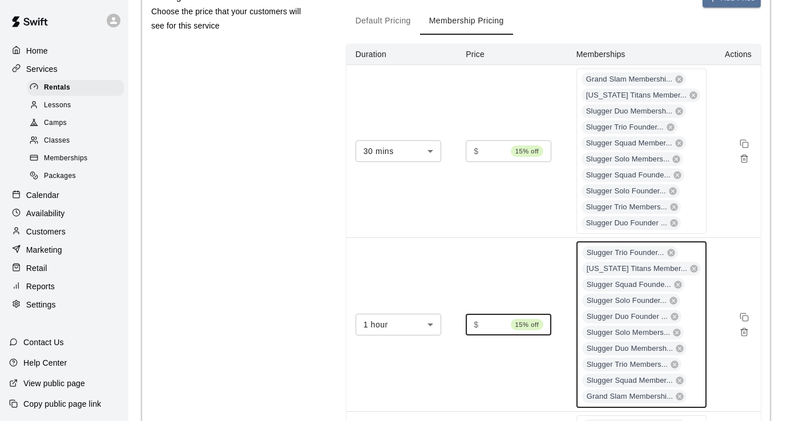
scroll to position [0, 0]
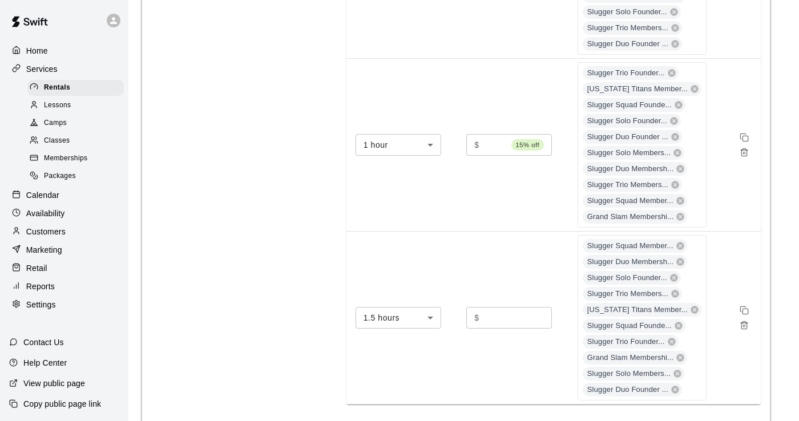
click at [404, 328] on input "*****" at bounding box center [518, 317] width 69 height 21
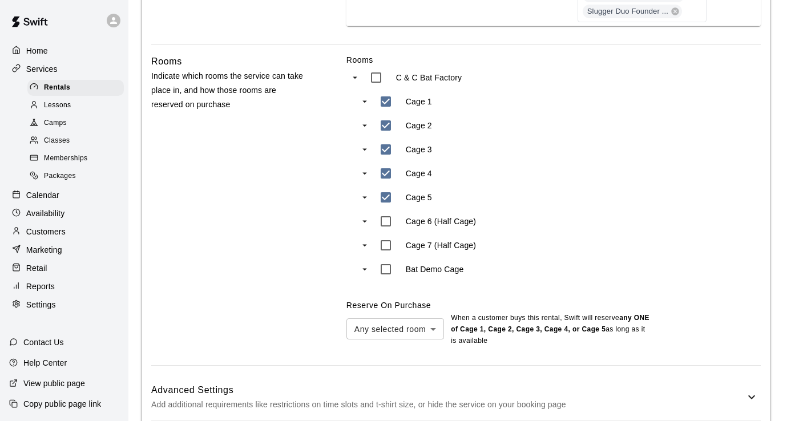
scroll to position [1068, 0]
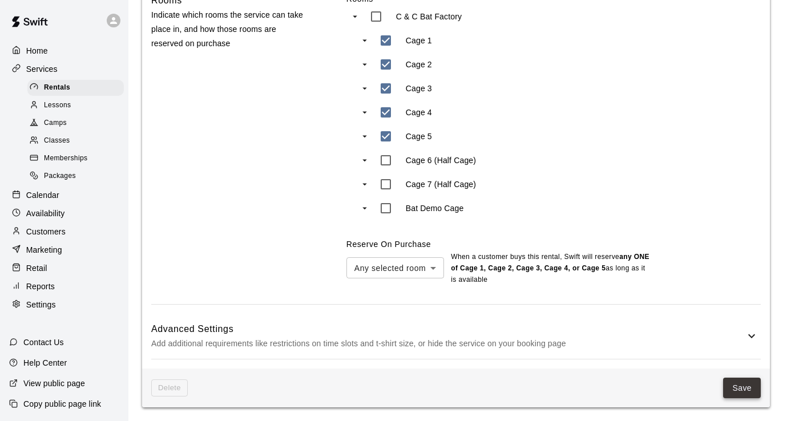
type input "*****"
click at [404, 392] on button "Save" at bounding box center [742, 388] width 38 height 21
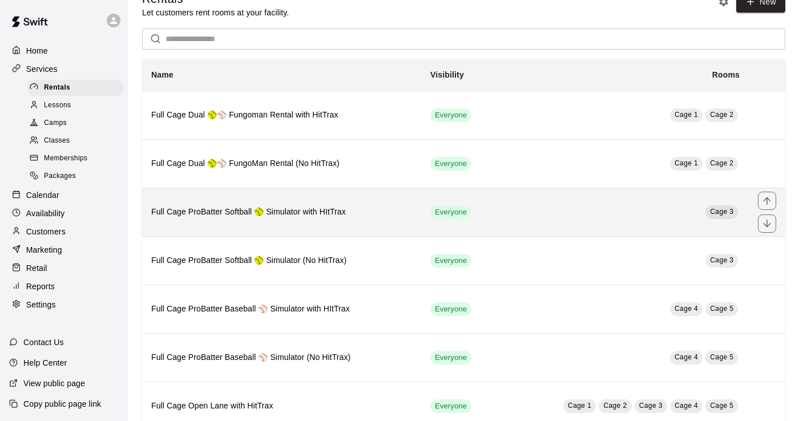
click at [256, 210] on h6 "Full Cage ProBatter Softball 🥎 Simulator with HItTrax" at bounding box center [281, 212] width 261 height 13
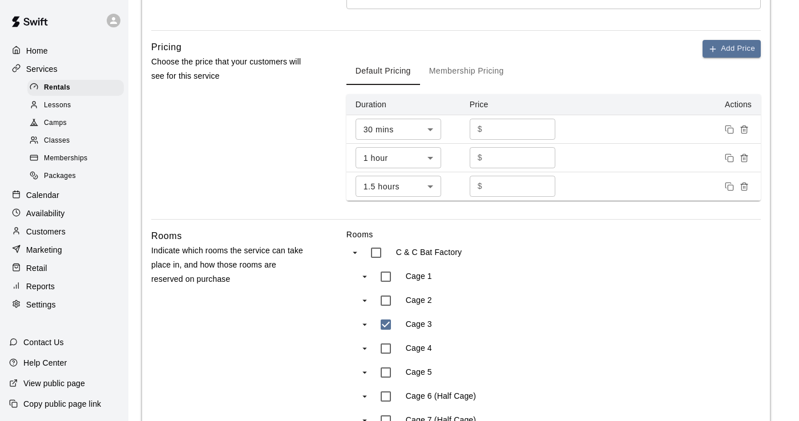
scroll to position [474, 0]
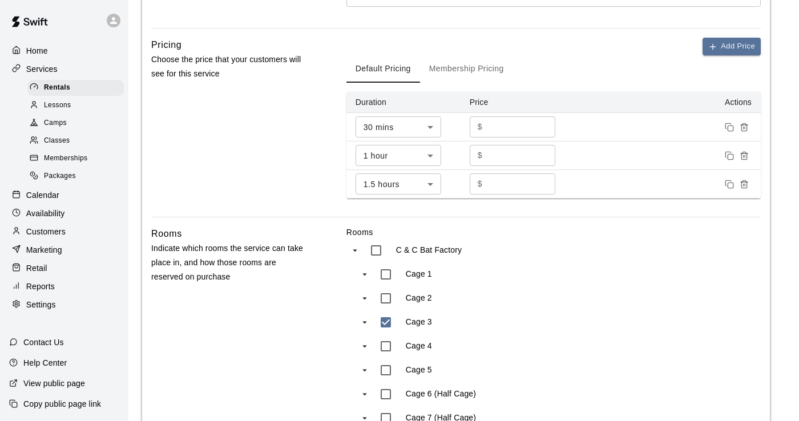
click at [404, 83] on button "Membership Pricing" at bounding box center [466, 68] width 93 height 27
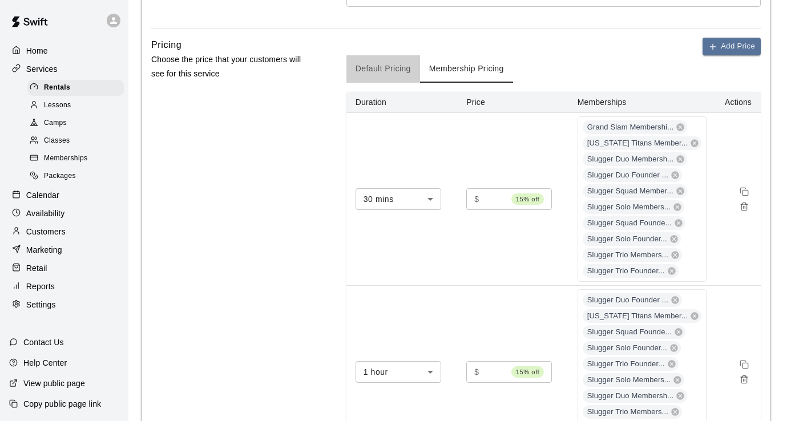
click at [393, 83] on button "Default Pricing" at bounding box center [384, 68] width 74 height 27
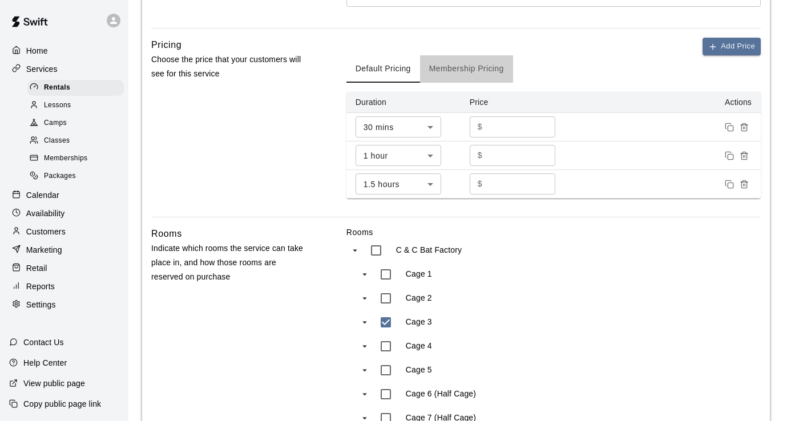
click at [404, 83] on button "Membership Pricing" at bounding box center [466, 68] width 93 height 27
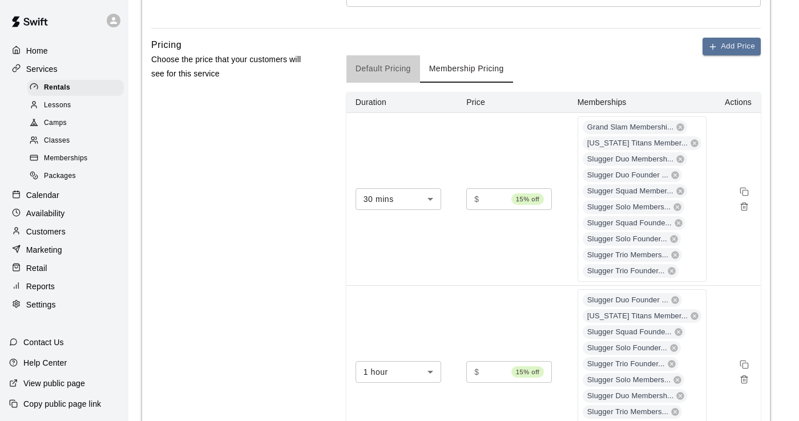
click at [389, 83] on button "Default Pricing" at bounding box center [384, 68] width 74 height 27
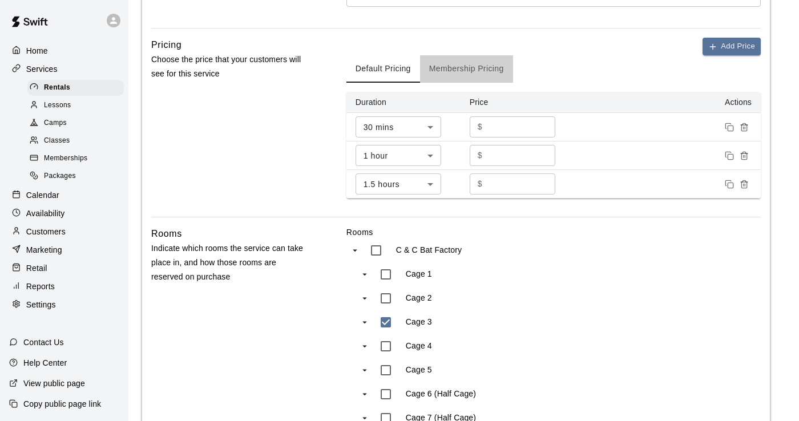
click at [404, 83] on button "Membership Pricing" at bounding box center [466, 68] width 93 height 27
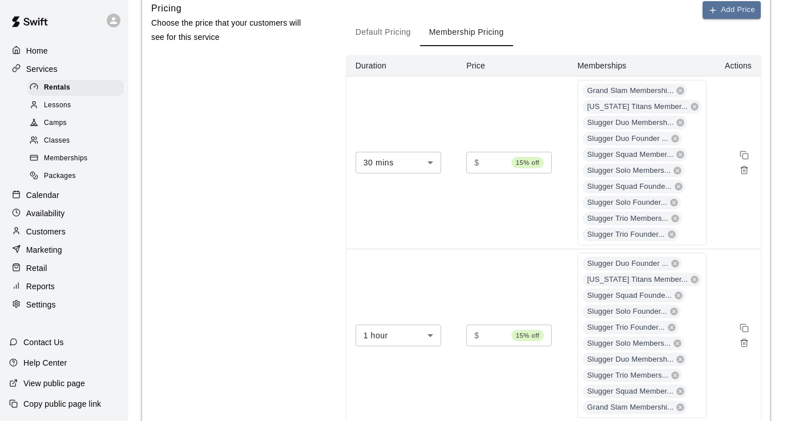
scroll to position [511, 0]
click at [374, 46] on button "Default Pricing" at bounding box center [384, 31] width 74 height 27
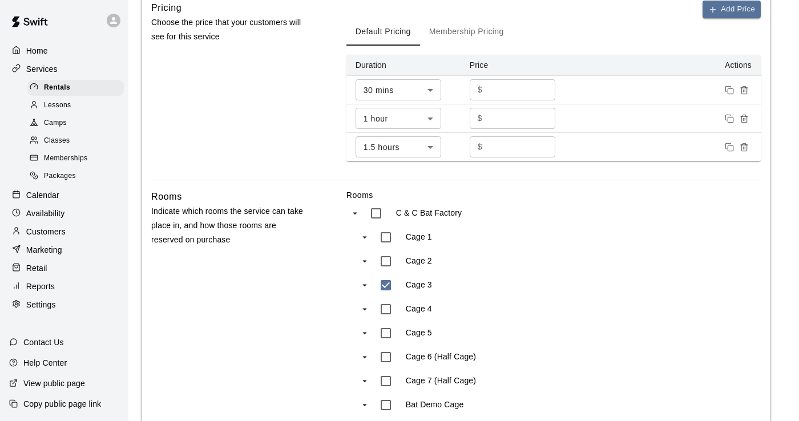
scroll to position [537, 0]
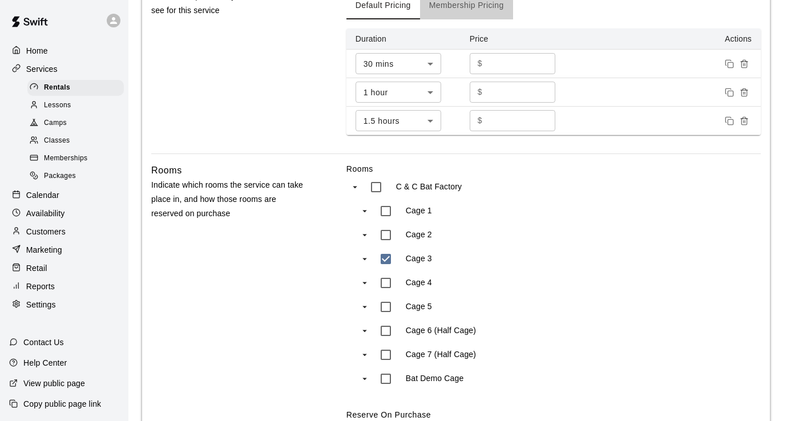
click at [404, 19] on button "Membership Pricing" at bounding box center [466, 5] width 93 height 27
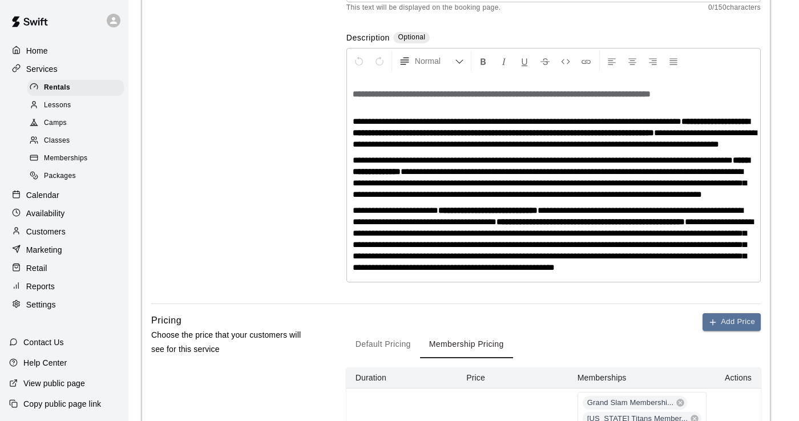
scroll to position [0, 0]
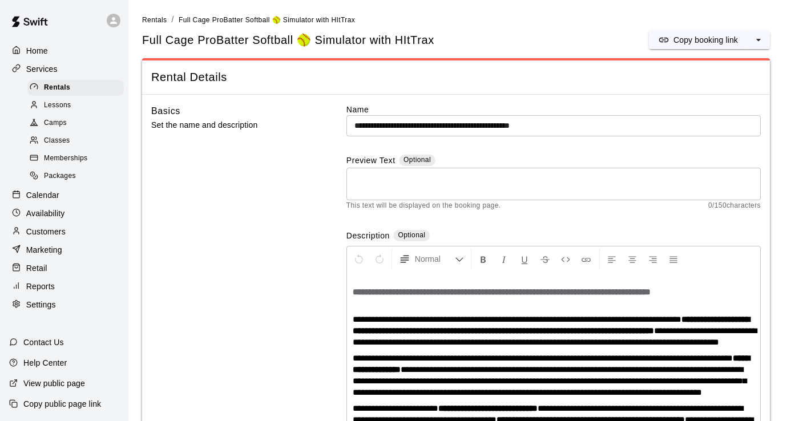
click at [195, 17] on span "Full Cage ProBatter Softball 🥎 Simulator with HItTrax" at bounding box center [267, 20] width 176 height 8
click at [162, 23] on span "Rentals" at bounding box center [154, 20] width 25 height 8
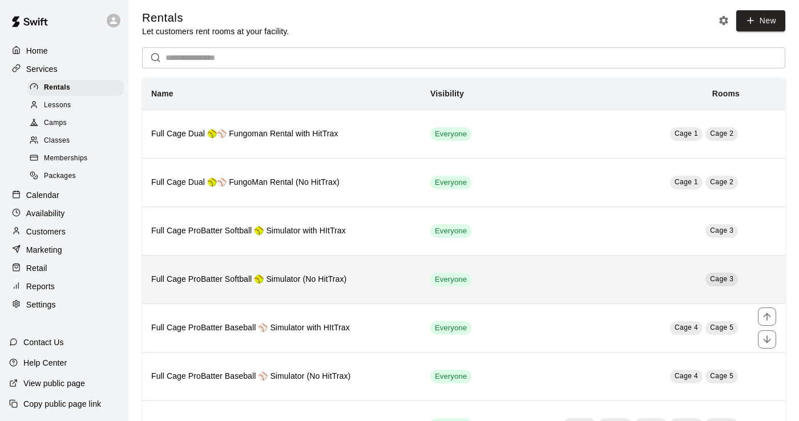
scroll to position [4, 0]
click at [308, 280] on h6 "Full Cage ProBatter Softball 🥎 Simulator (No HitTrax)" at bounding box center [281, 279] width 261 height 13
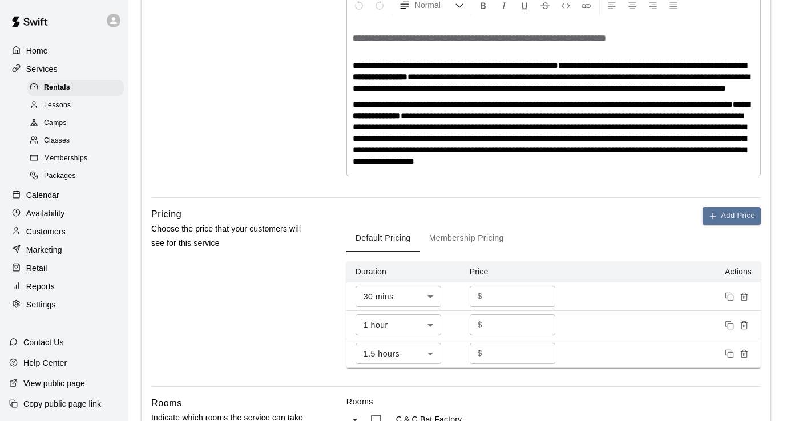
scroll to position [279, 0]
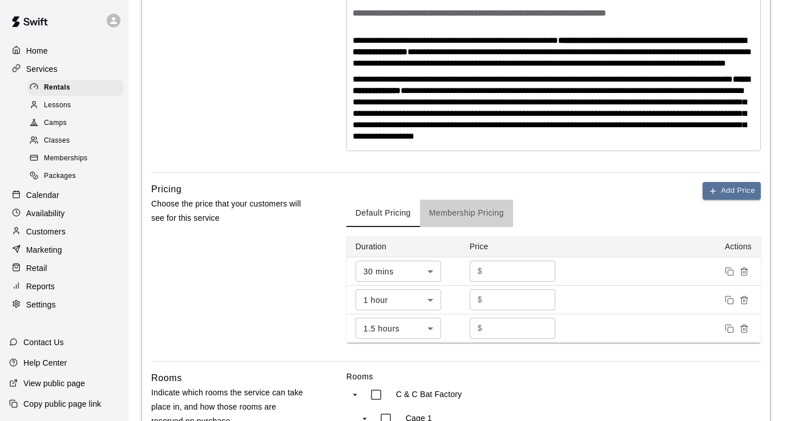
click at [404, 227] on button "Membership Pricing" at bounding box center [466, 213] width 93 height 27
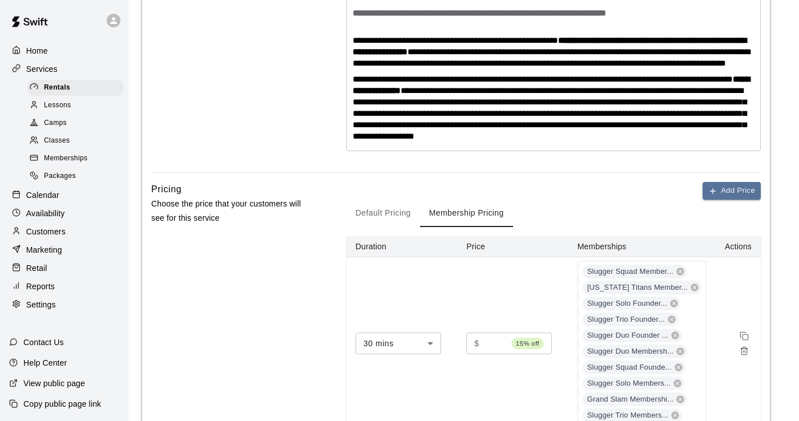
click at [400, 227] on button "Default Pricing" at bounding box center [384, 213] width 74 height 27
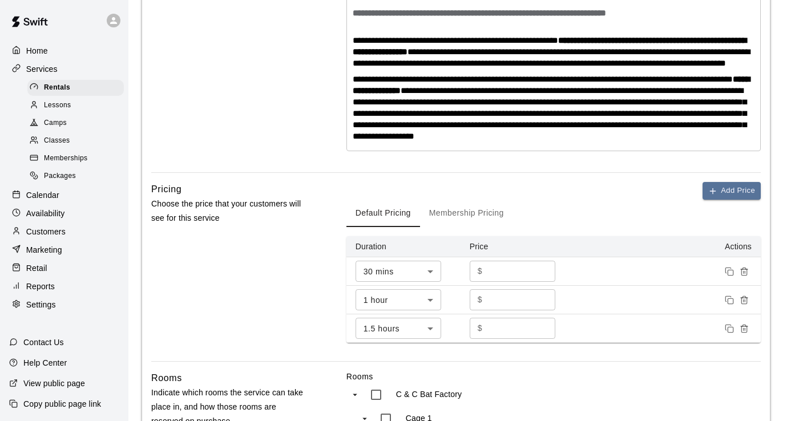
click at [404, 212] on button "Membership Pricing" at bounding box center [466, 213] width 93 height 27
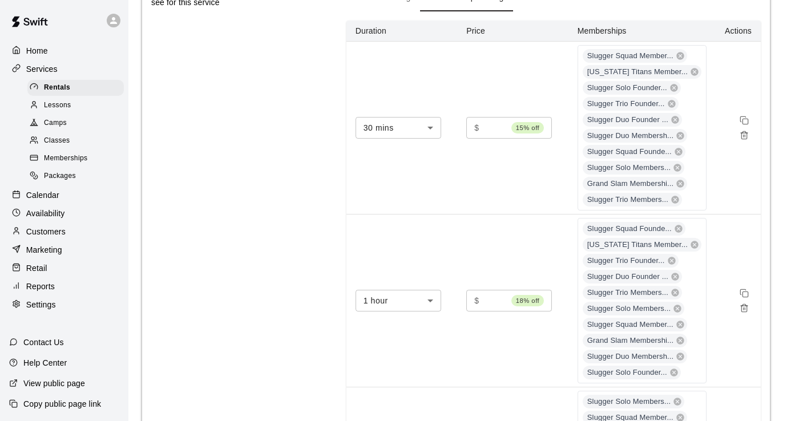
scroll to position [366, 0]
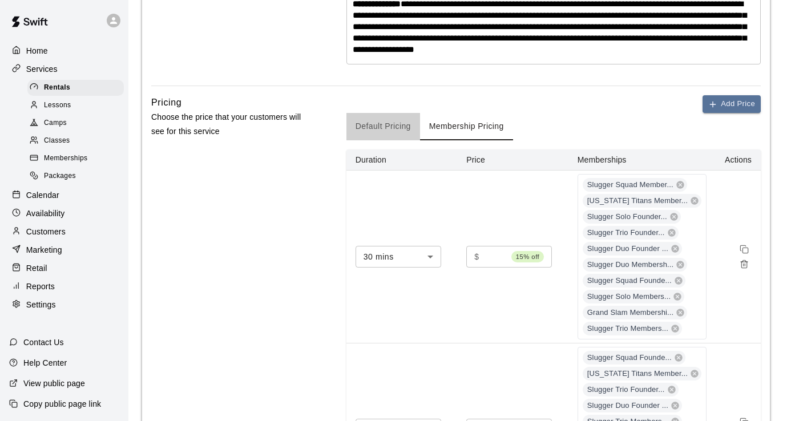
click at [390, 136] on button "Default Pricing" at bounding box center [384, 126] width 74 height 27
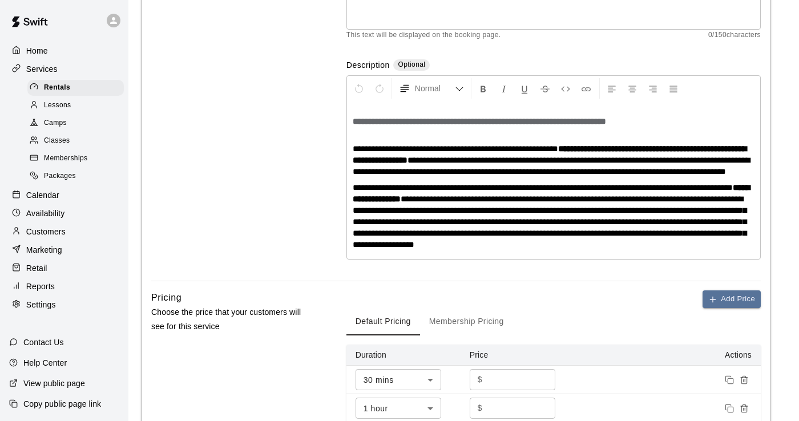
scroll to position [138, 0]
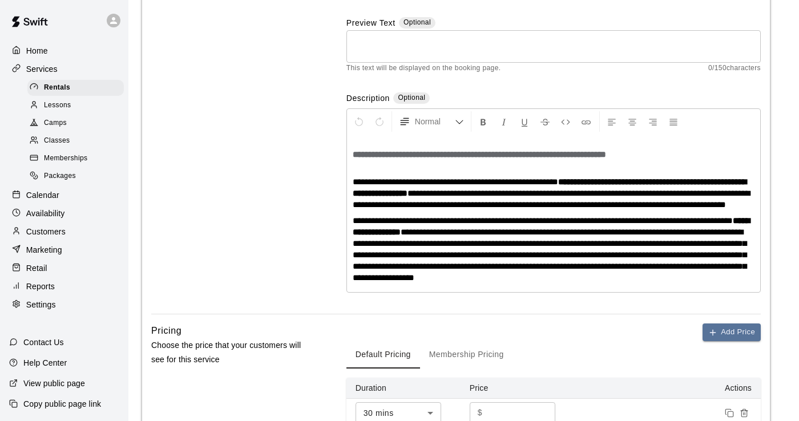
click at [404, 361] on button "Membership Pricing" at bounding box center [466, 354] width 93 height 27
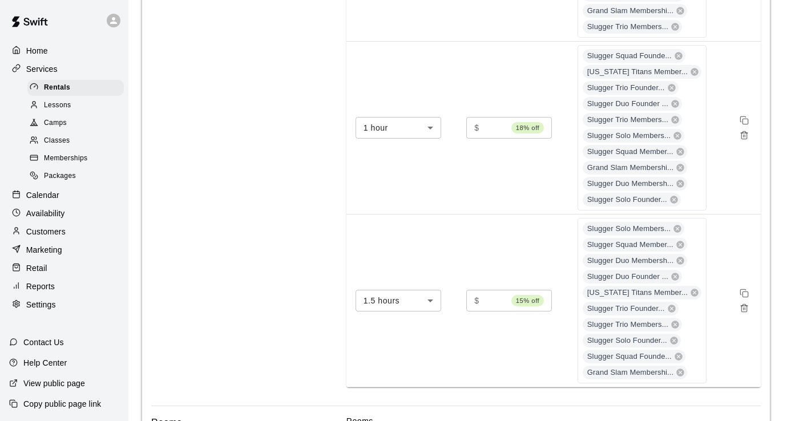
scroll to position [0, 0]
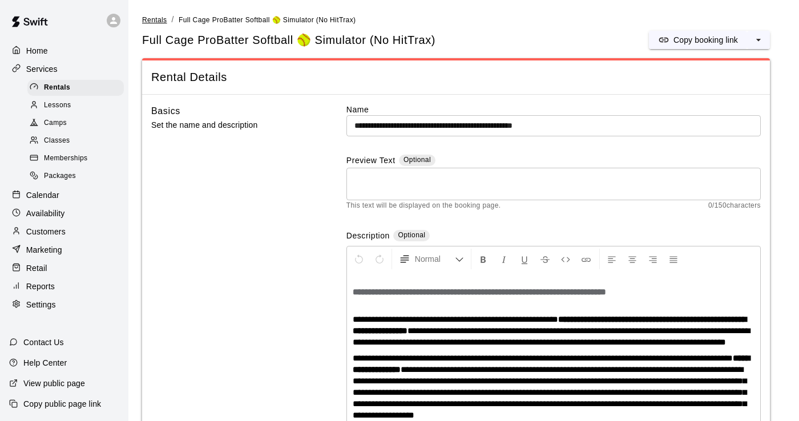
click at [163, 21] on span "Rentals" at bounding box center [154, 20] width 25 height 8
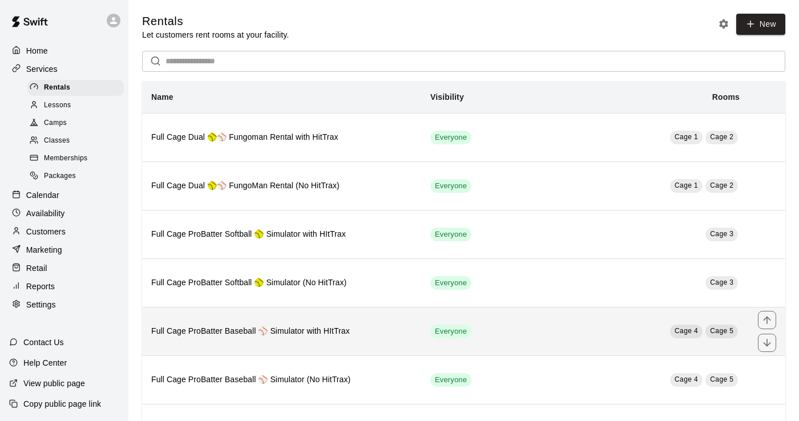
click at [227, 332] on h6 "Full Cage ProBatter Baseball ⚾ Simulator with HItTrax" at bounding box center [281, 331] width 261 height 13
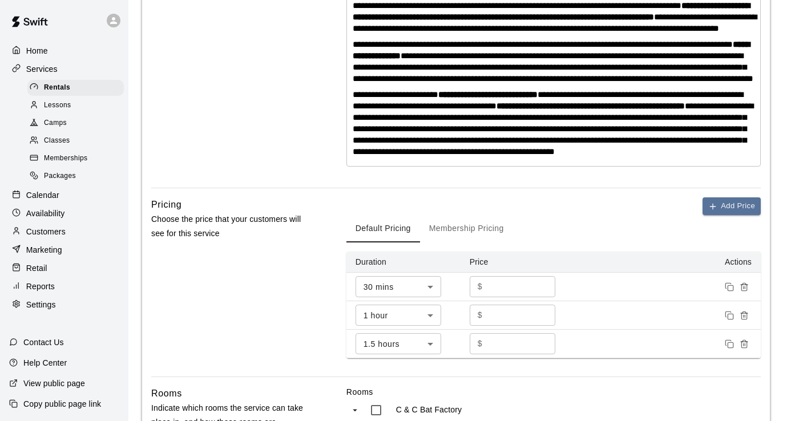
scroll to position [361, 0]
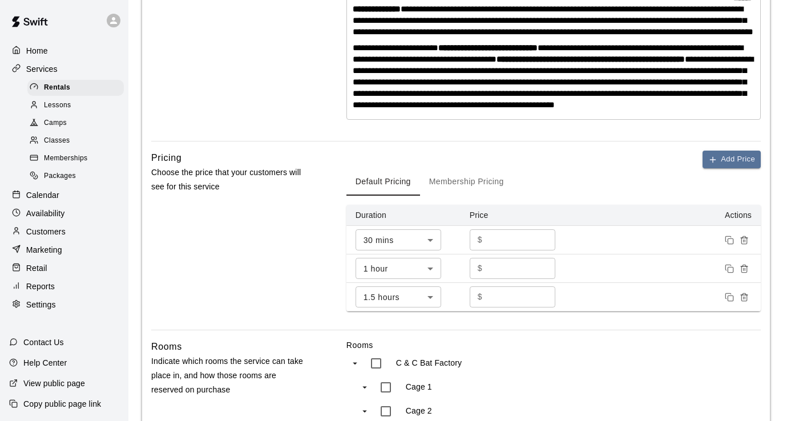
click at [404, 242] on div "Add Price Default Pricing Membership Pricing Duration Price Actions 30 mins ** …" at bounding box center [554, 231] width 414 height 161
click at [404, 196] on button "Membership Pricing" at bounding box center [466, 181] width 93 height 27
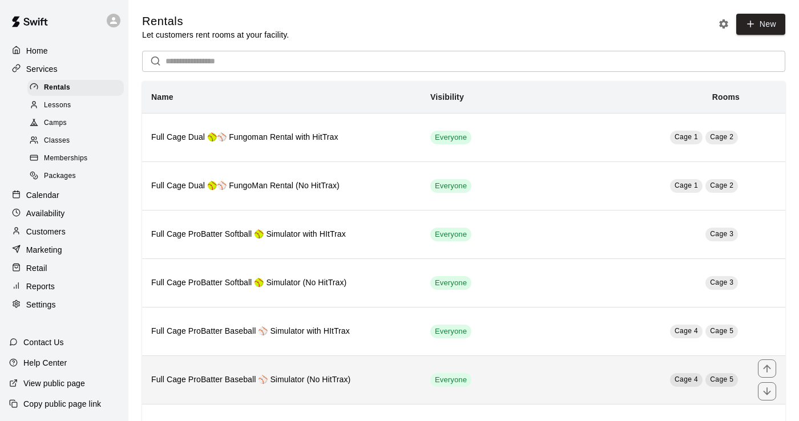
click at [283, 377] on h6 "Full Cage ProBatter Baseball ⚾ Simulator (No HitTrax)" at bounding box center [281, 380] width 261 height 13
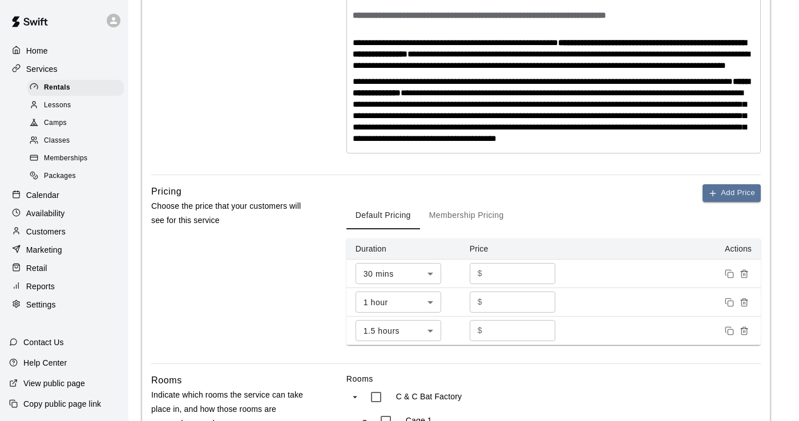
scroll to position [370, 0]
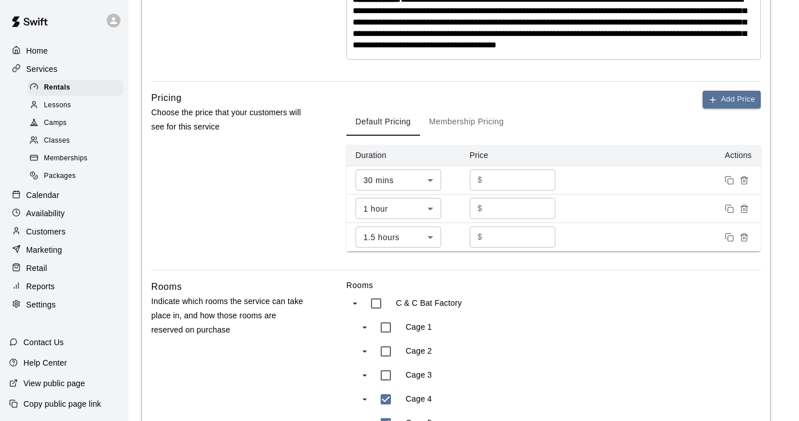
click at [404, 136] on button "Membership Pricing" at bounding box center [466, 121] width 93 height 27
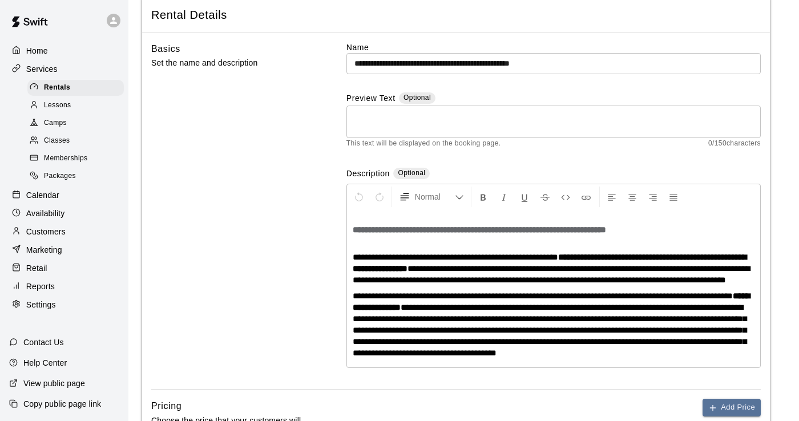
scroll to position [0, 0]
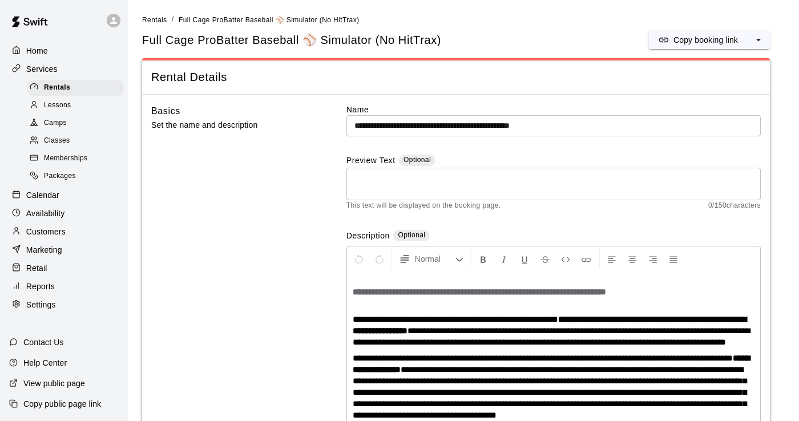
click at [157, 15] on link "Rentals" at bounding box center [154, 19] width 25 height 9
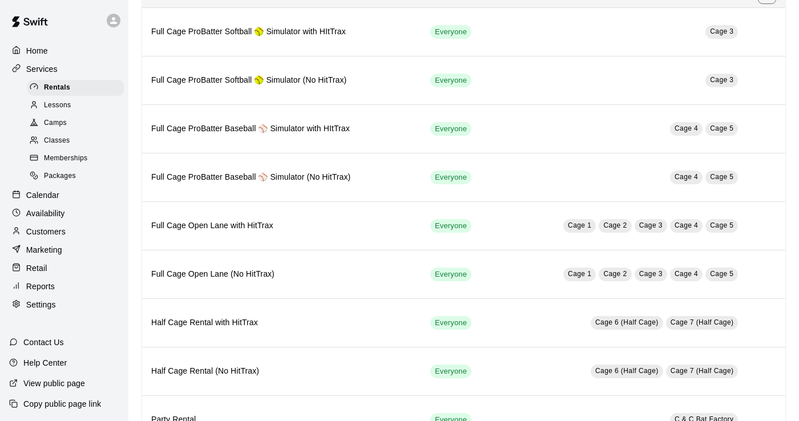
scroll to position [249, 0]
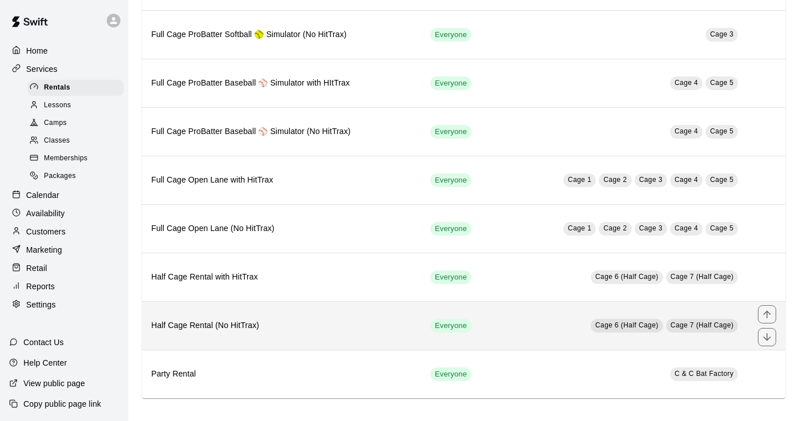
click at [314, 325] on h6 "Half Cage Rental (No HitTrax)" at bounding box center [281, 326] width 261 height 13
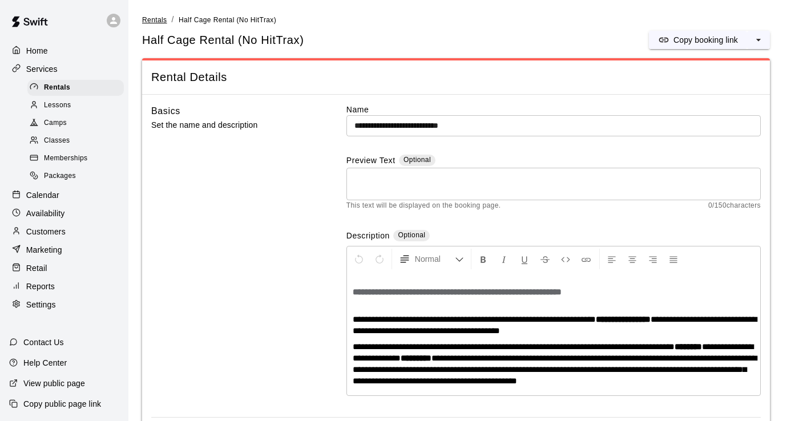
click at [156, 20] on span "Rentals" at bounding box center [154, 20] width 25 height 8
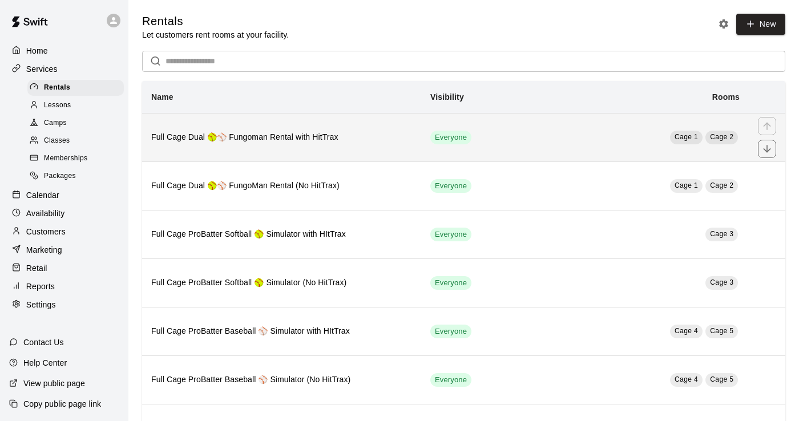
scroll to position [249, 0]
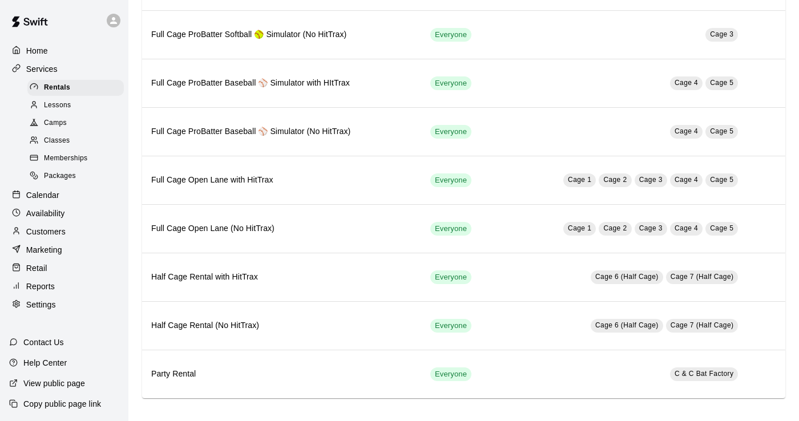
click at [33, 307] on p "Settings" at bounding box center [41, 304] width 30 height 11
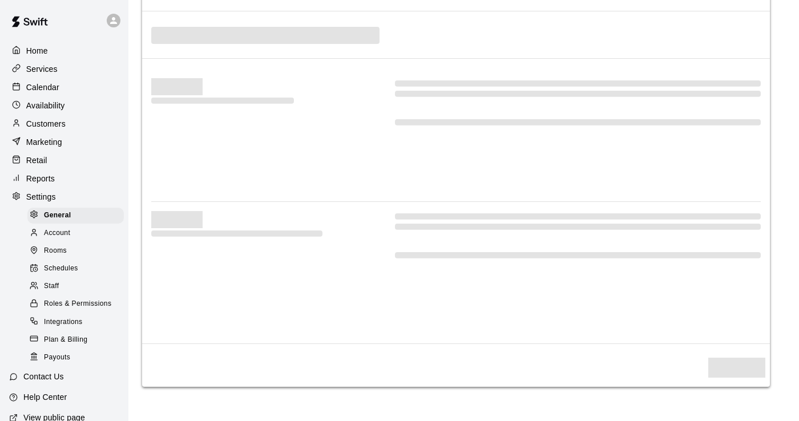
select select "**"
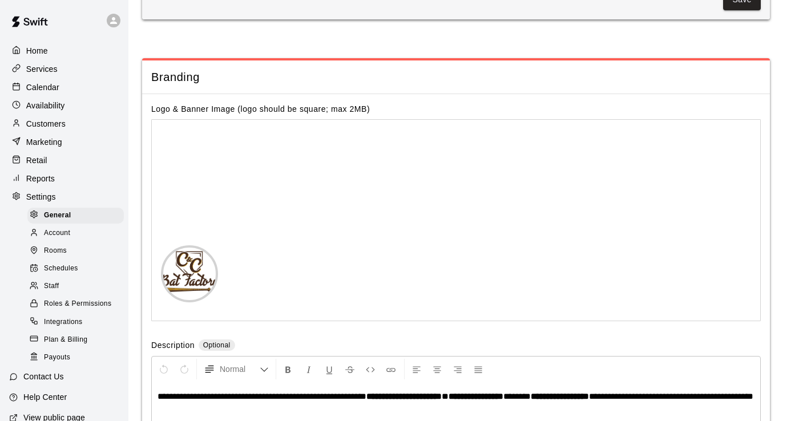
scroll to position [2393, 0]
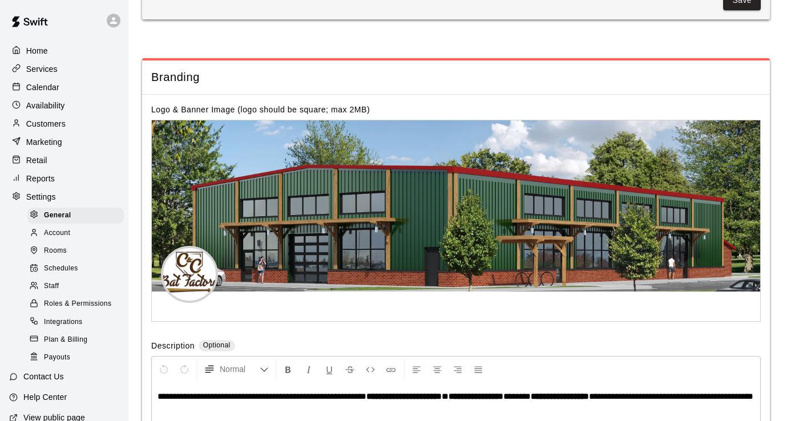
click at [52, 253] on span "Rooms" at bounding box center [55, 250] width 23 height 11
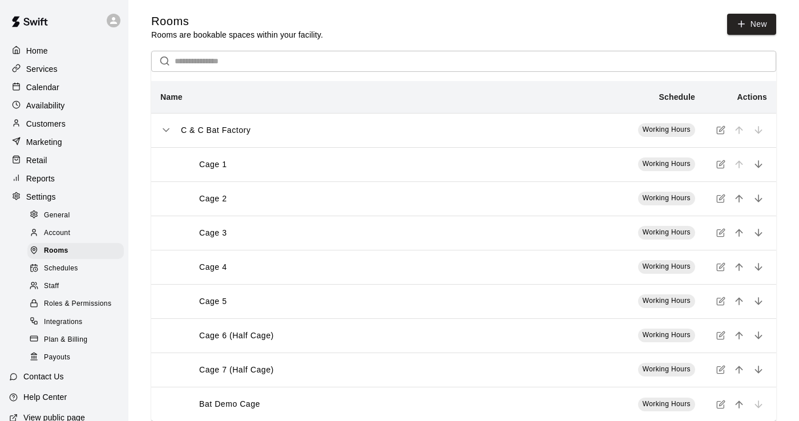
scroll to position [23, 0]
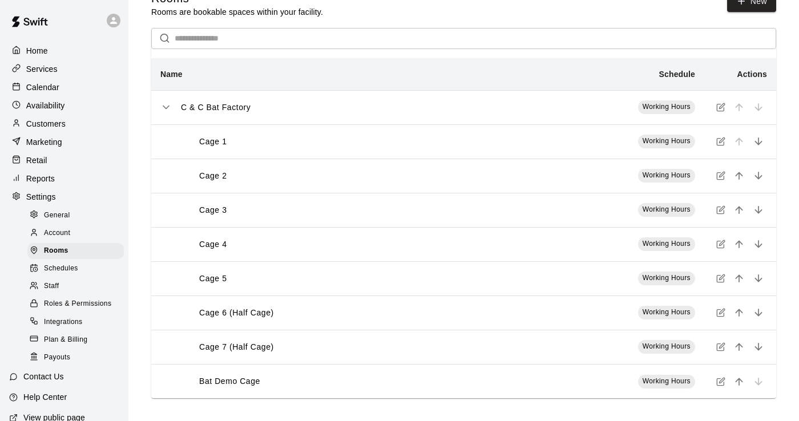
click at [324, 317] on div "Cage 6 (Half Cage)" at bounding box center [336, 313] width 315 height 12
click at [404, 315] on icon "simple table" at bounding box center [720, 312] width 9 height 9
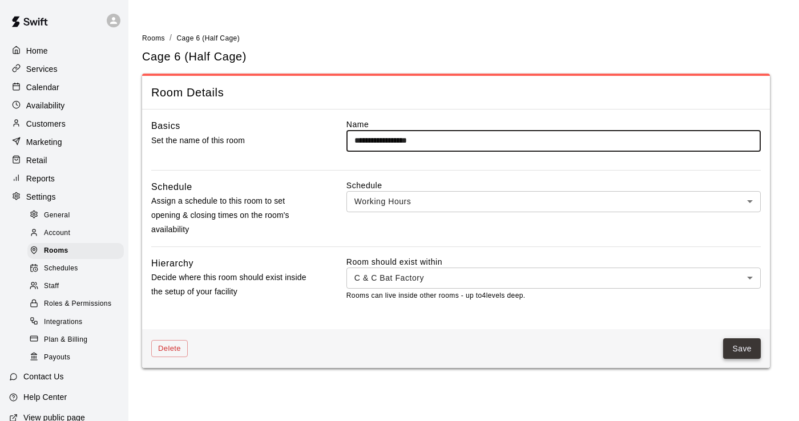
click at [404, 349] on button "Save" at bounding box center [742, 349] width 38 height 21
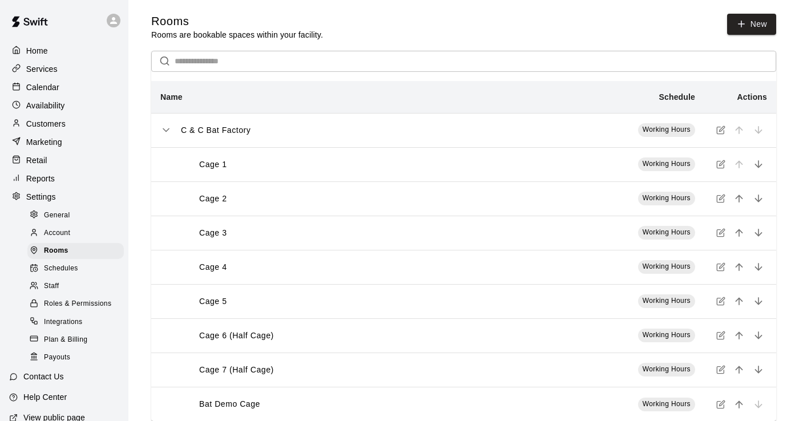
scroll to position [23, 0]
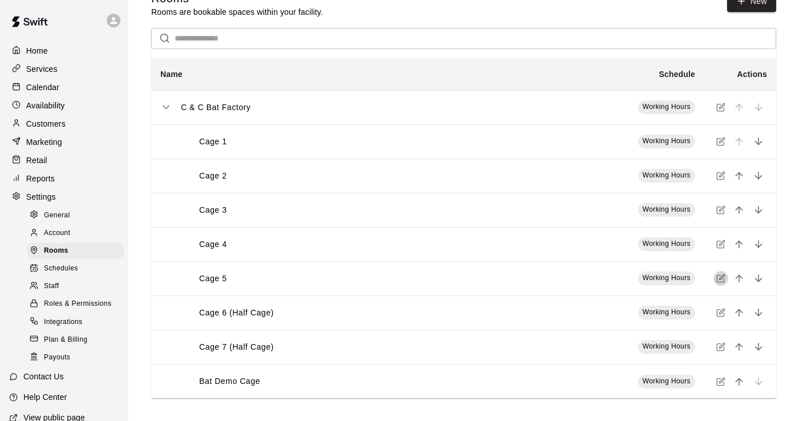
click at [404, 276] on button "simple table" at bounding box center [721, 278] width 15 height 15
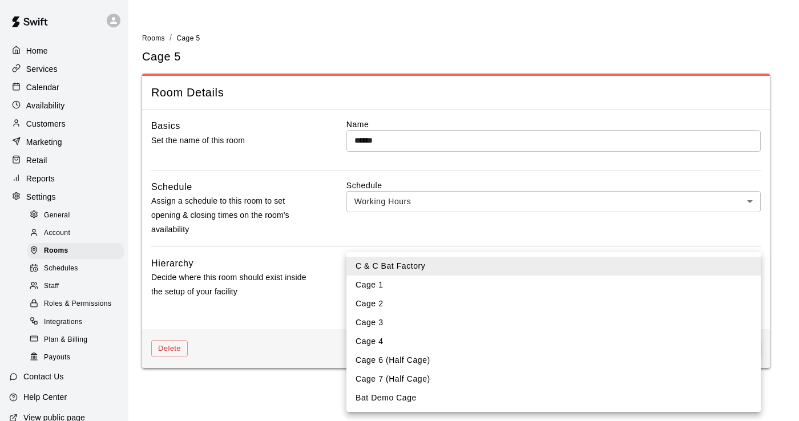
click at [404, 276] on body "Home Services Calendar Availability Customers Marketing Retail Reports Settings…" at bounding box center [399, 191] width 799 height 382
click at [284, 395] on div at bounding box center [399, 210] width 799 height 421
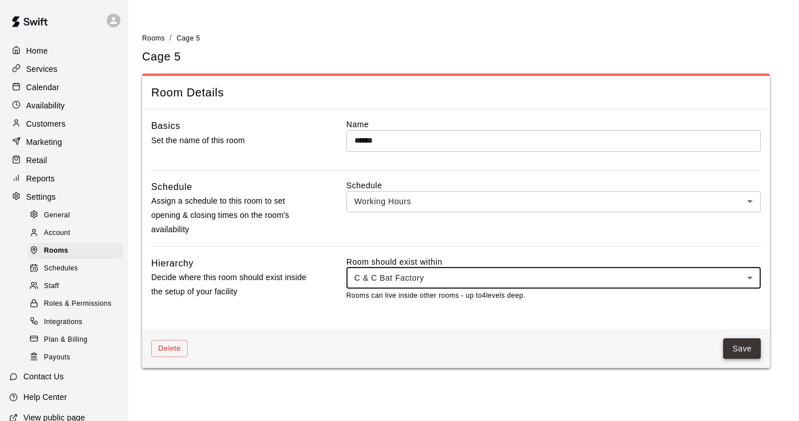
click at [404, 344] on button "Save" at bounding box center [742, 349] width 38 height 21
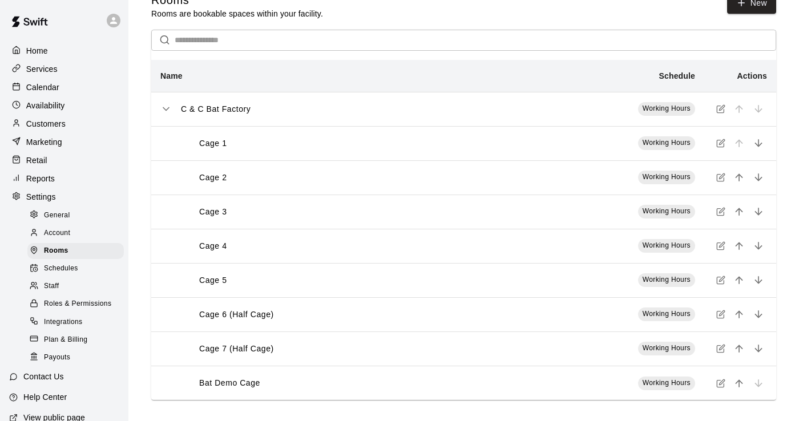
scroll to position [23, 0]
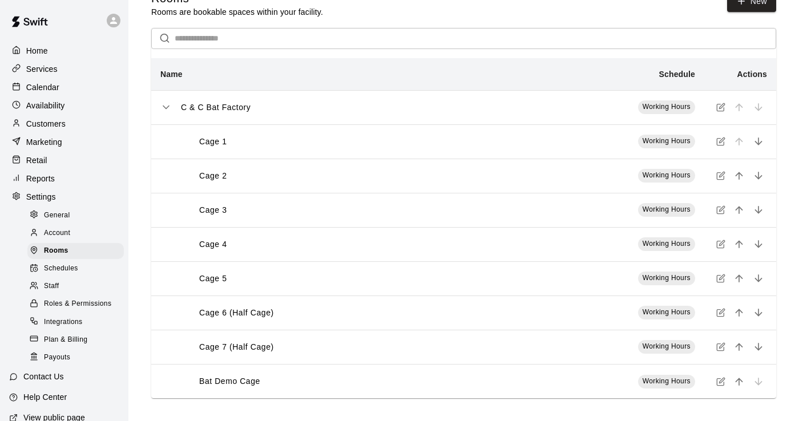
click at [63, 77] on div "Home Services Calendar Availability Customers Marketing Retail Reports Settings…" at bounding box center [64, 203] width 128 height 325
click at [63, 71] on div "Services" at bounding box center [64, 69] width 110 height 17
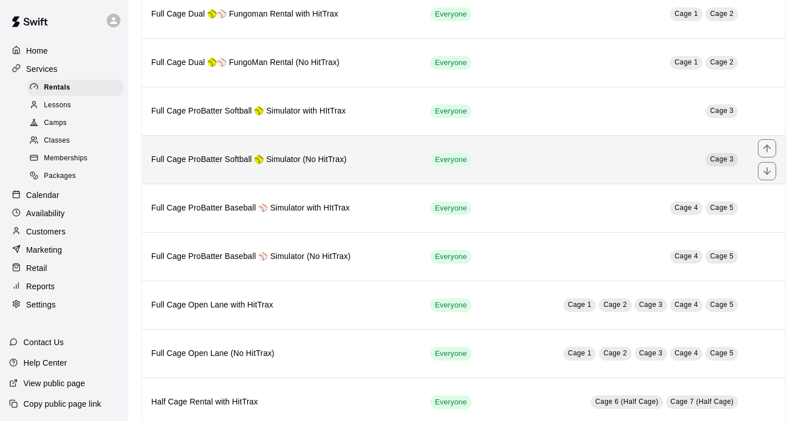
scroll to position [249, 0]
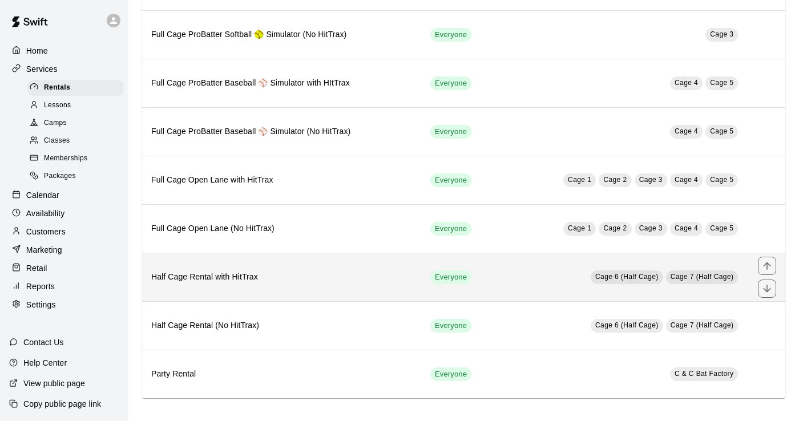
click at [287, 287] on th "Half Cage Rental with HitTrax" at bounding box center [281, 277] width 279 height 49
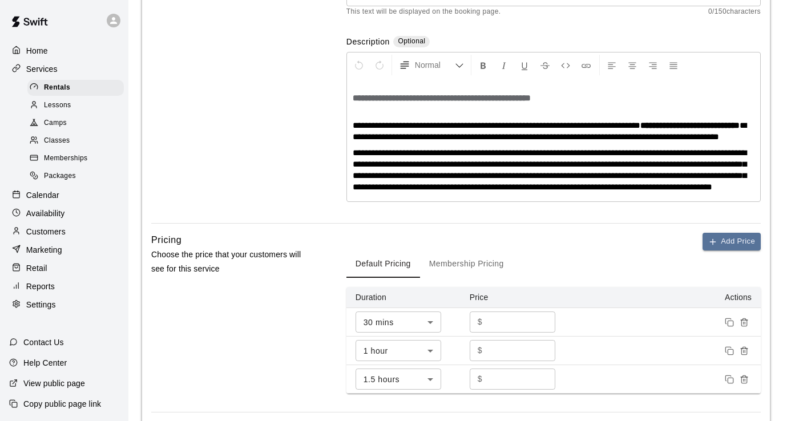
scroll to position [327, 0]
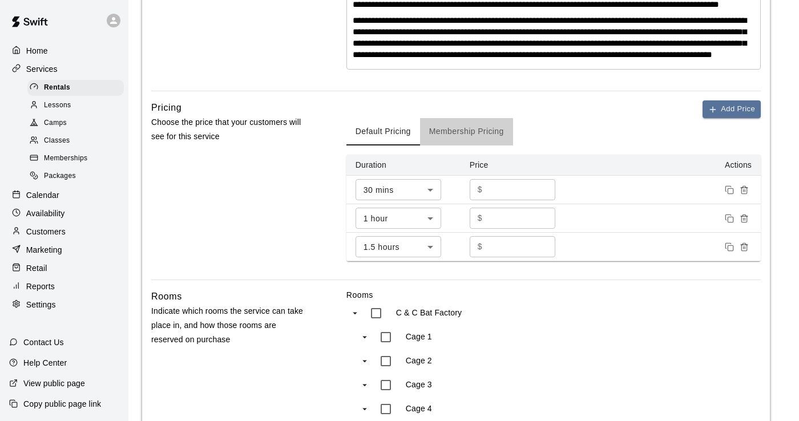
click at [404, 146] on button "Membership Pricing" at bounding box center [466, 131] width 93 height 27
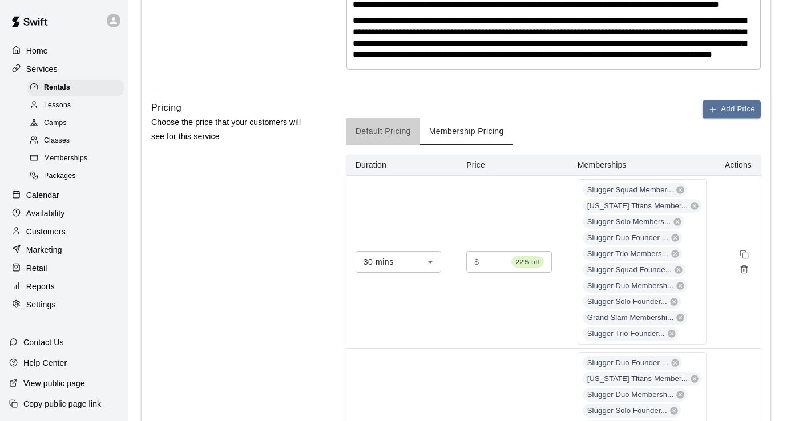
click at [382, 146] on button "Default Pricing" at bounding box center [384, 131] width 74 height 27
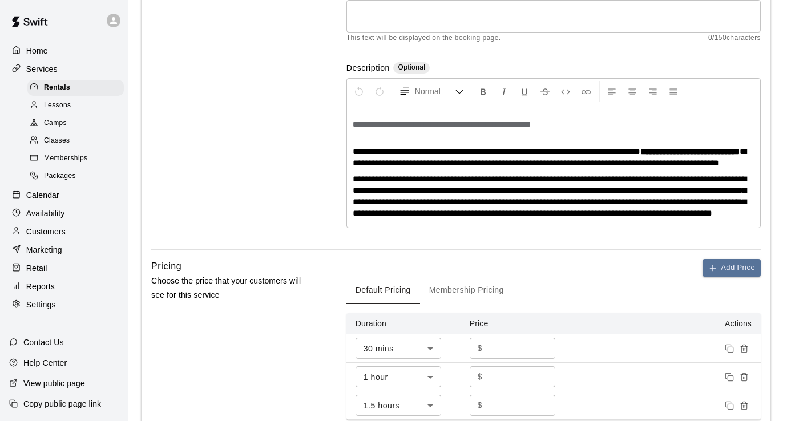
scroll to position [0, 0]
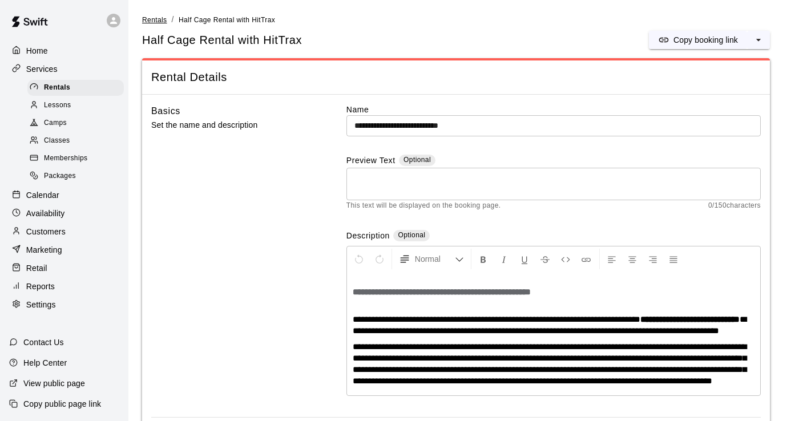
click at [150, 21] on span "Rentals" at bounding box center [154, 20] width 25 height 8
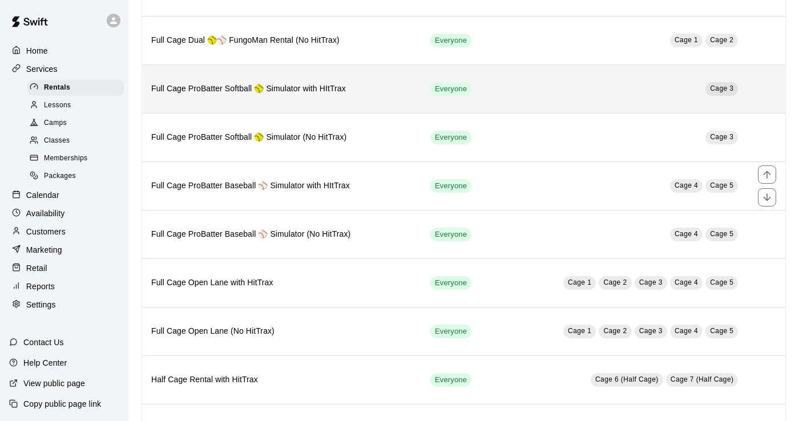
scroll to position [249, 0]
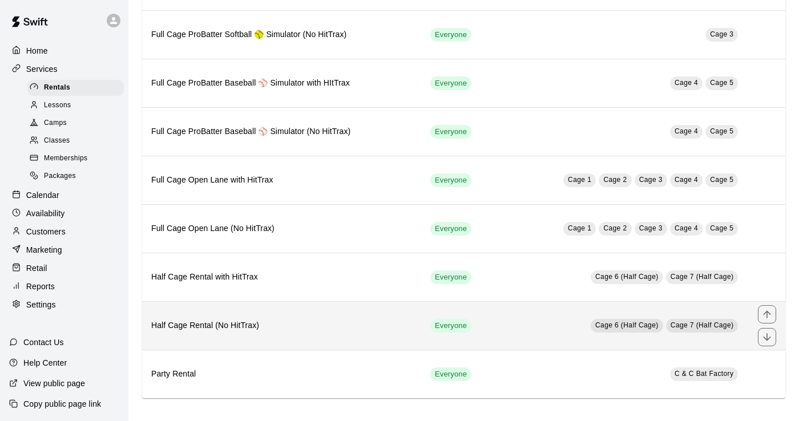
click at [245, 323] on h6 "Half Cage Rental (No HitTrax)" at bounding box center [281, 326] width 261 height 13
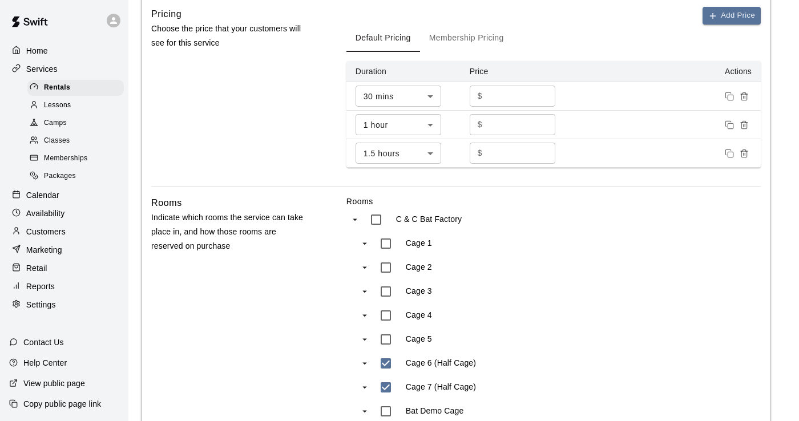
scroll to position [387, 0]
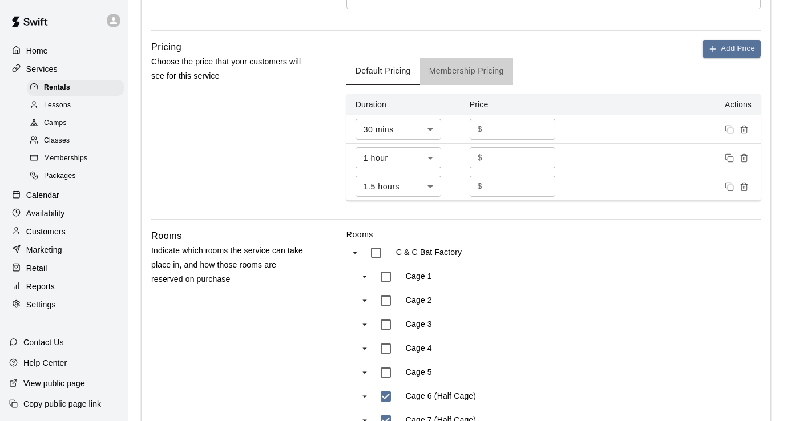
click at [404, 83] on button "Membership Pricing" at bounding box center [466, 71] width 93 height 27
